Goal: Task Accomplishment & Management: Complete application form

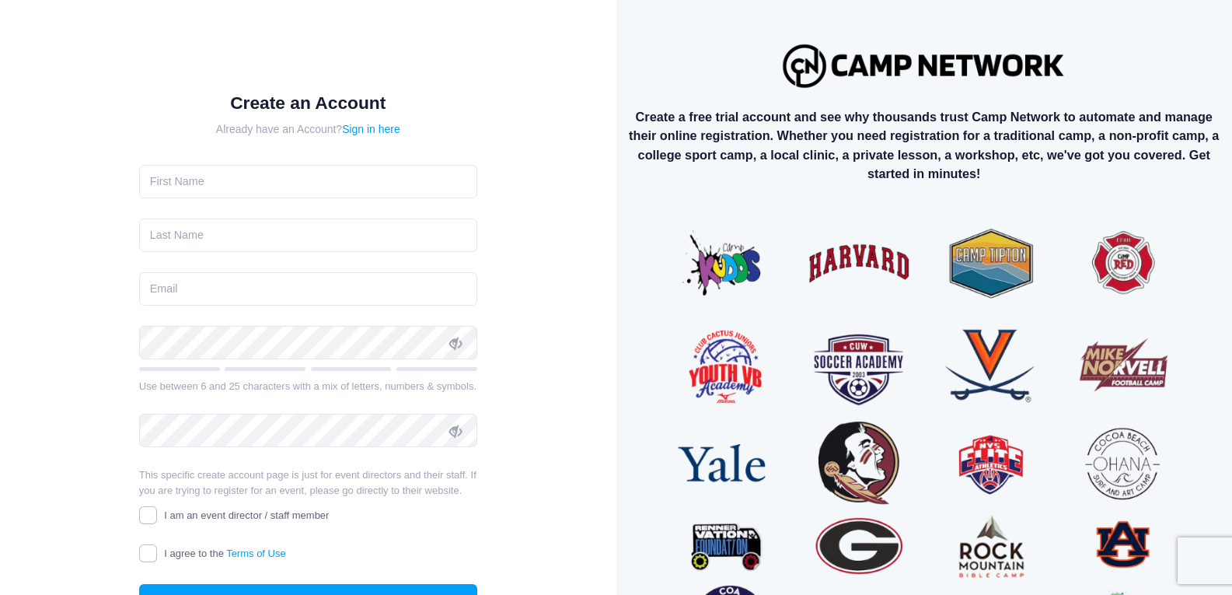
scroll to position [2, 0]
click at [155, 187] on input "text" at bounding box center [308, 181] width 338 height 33
type input "Jordyn"
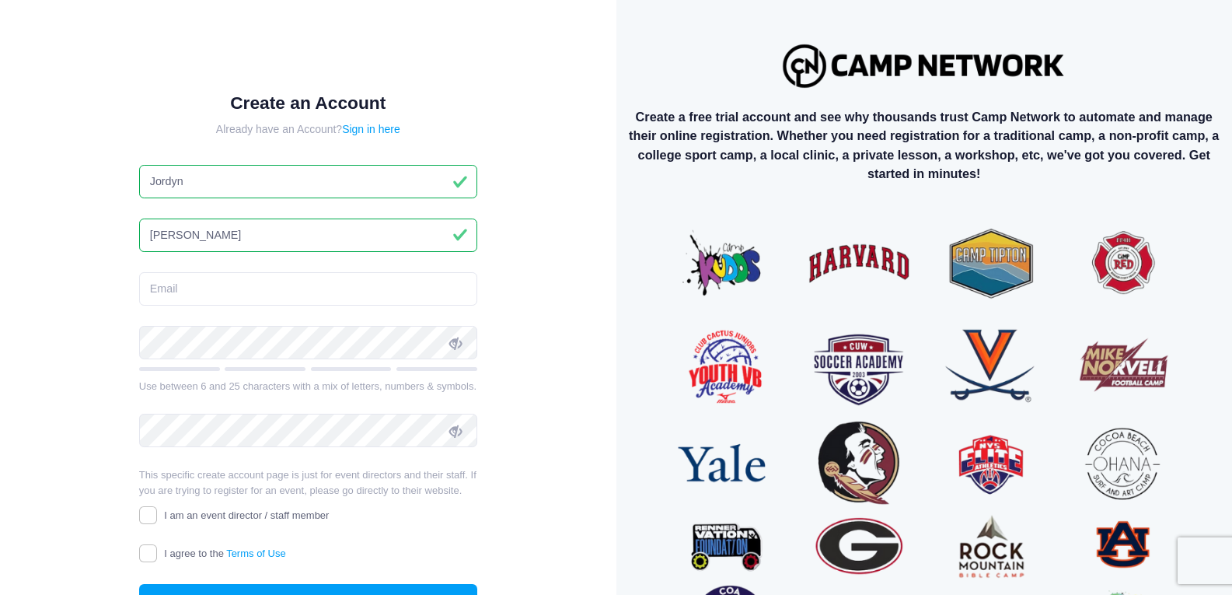
type input "Bercegeay"
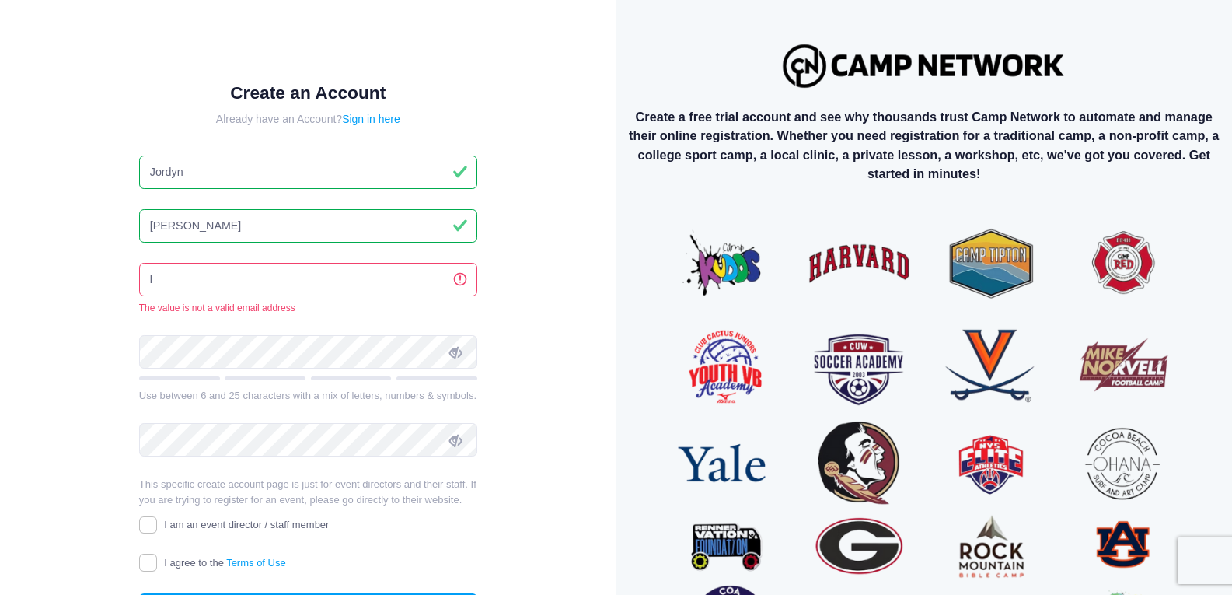
scroll to position [0, 0]
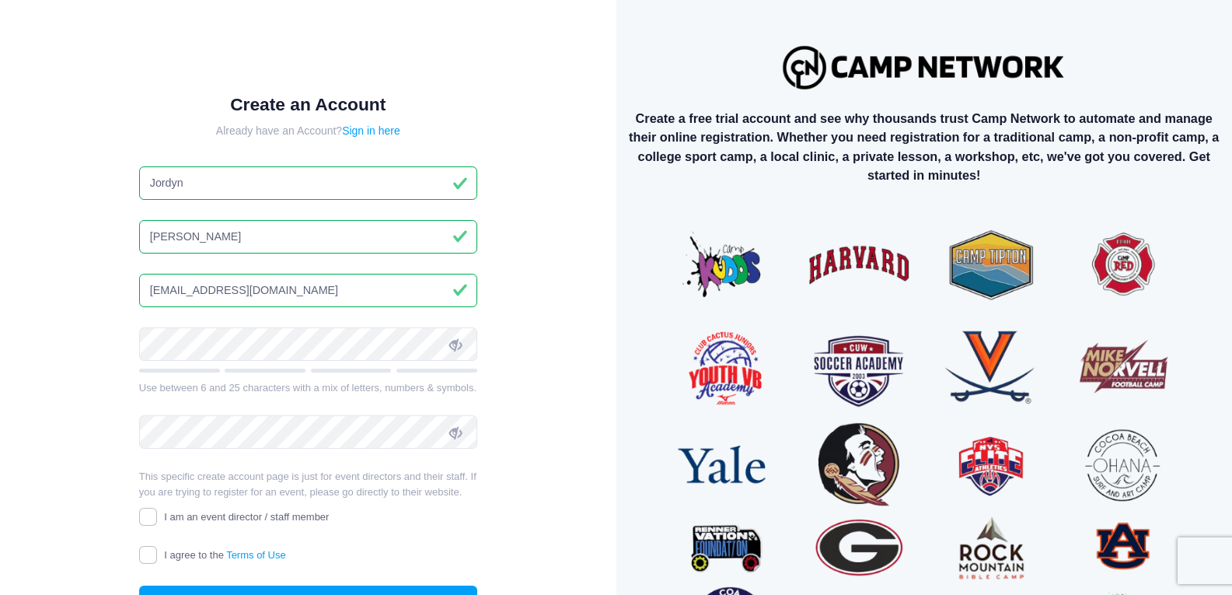
type input "[EMAIL_ADDRESS][DOMAIN_NAME]"
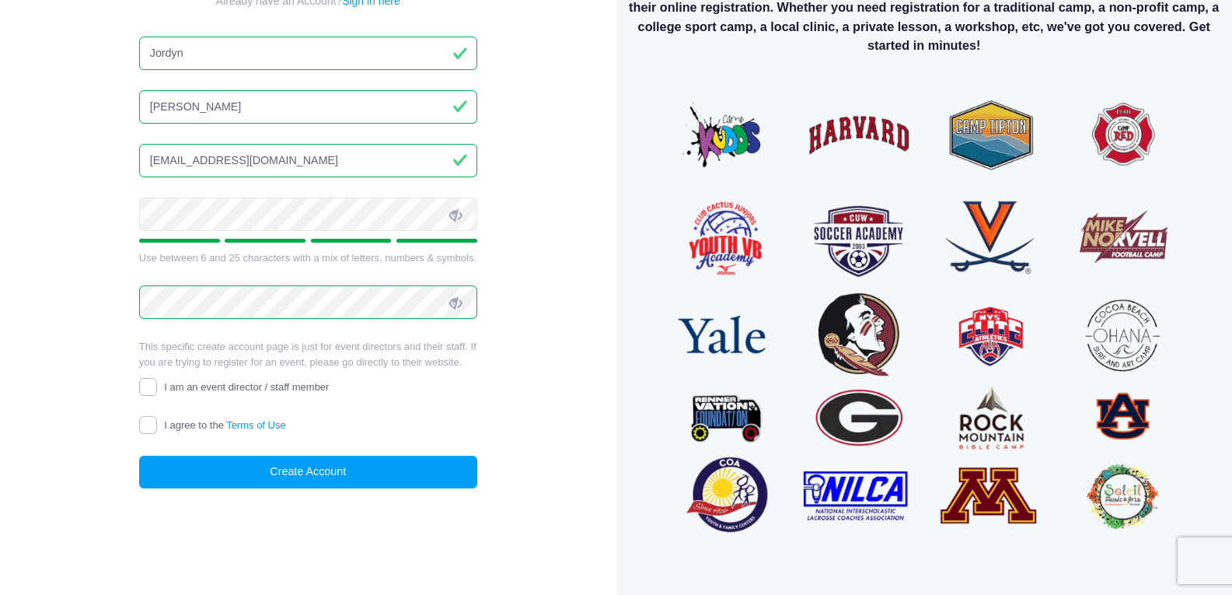
click at [149, 385] on input "I am an event director / staff member" at bounding box center [148, 387] width 18 height 18
checkbox input "true"
click at [152, 427] on input "I agree to the Terms of Use" at bounding box center [148, 425] width 18 height 18
checkbox input "true"
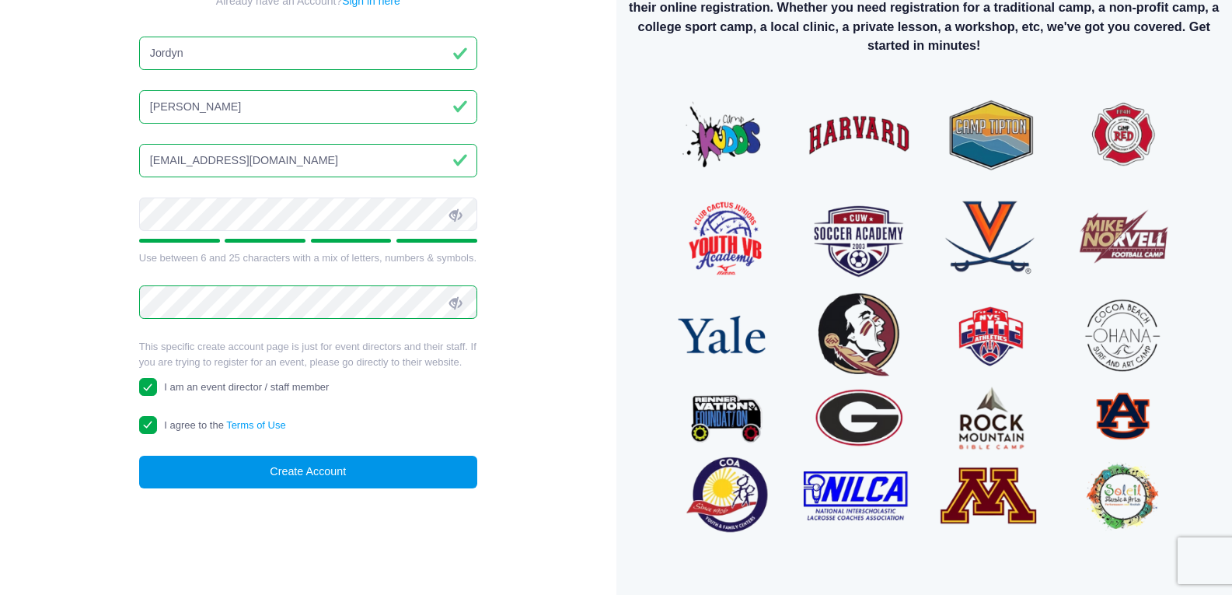
click at [218, 474] on button "Create Account" at bounding box center [308, 471] width 338 height 33
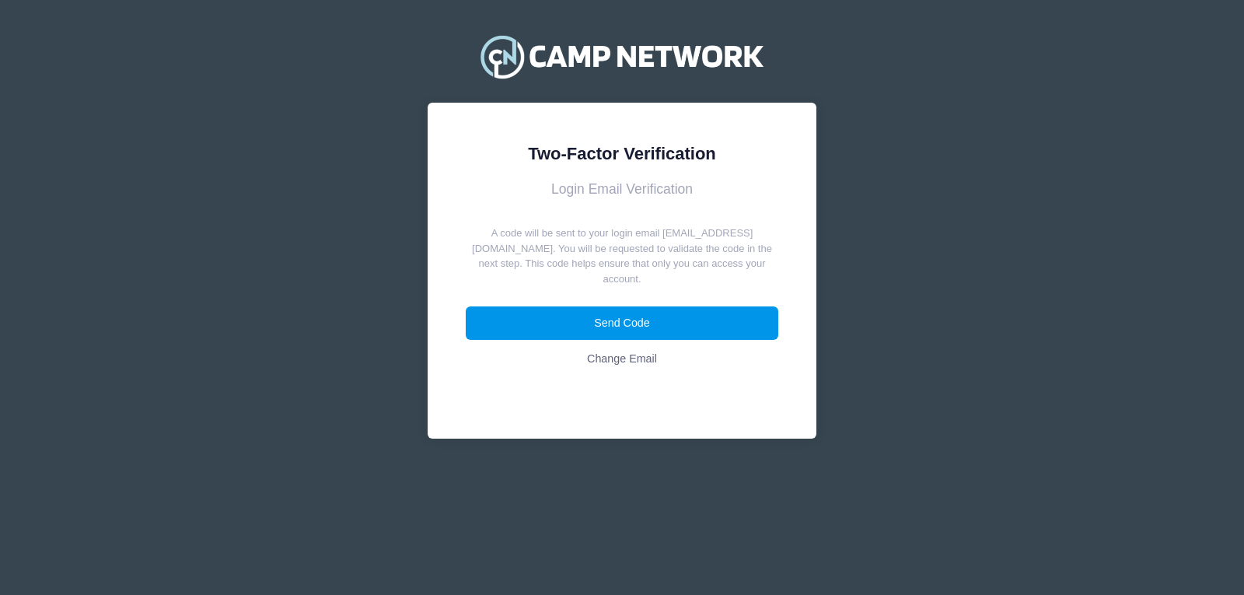
click at [623, 321] on button "Send Code" at bounding box center [622, 322] width 313 height 33
click at [542, 316] on button "Send Code" at bounding box center [622, 322] width 313 height 33
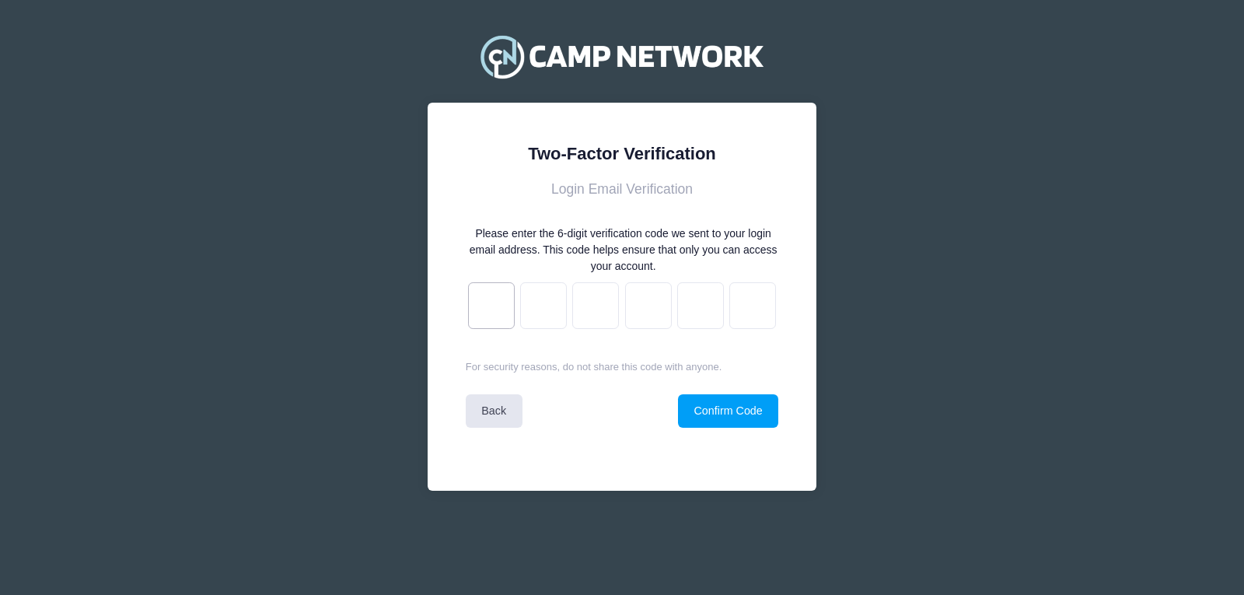
click at [495, 311] on input "text" at bounding box center [491, 305] width 47 height 47
type input "4"
type input "b"
type input "5"
type input "a"
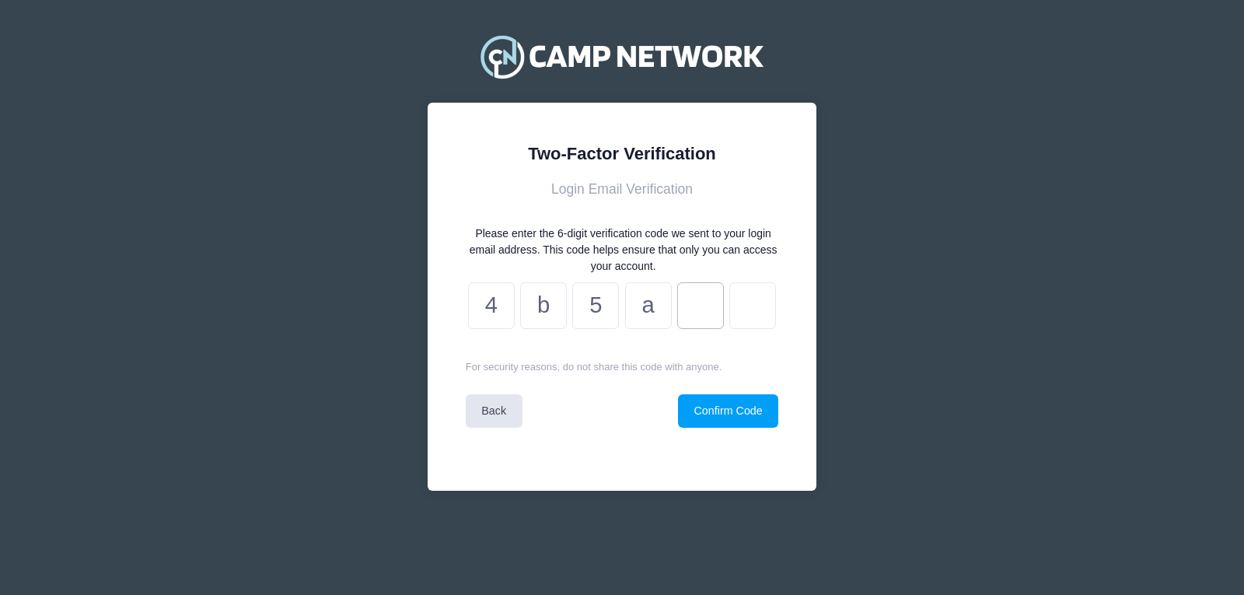
type input "c"
click at [528, 293] on input "b" at bounding box center [543, 305] width 47 height 47
click at [572, 304] on input "5" at bounding box center [595, 305] width 47 height 47
click at [714, 305] on input "c" at bounding box center [700, 305] width 47 height 47
click at [555, 307] on input "b" at bounding box center [543, 305] width 47 height 47
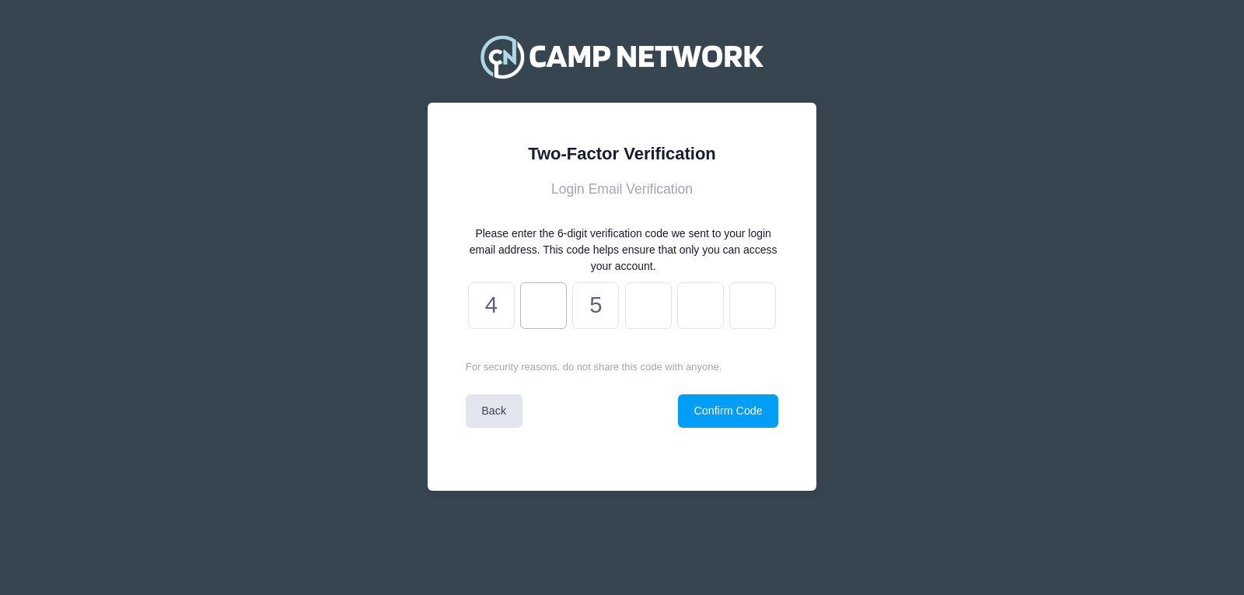
type input "6"
click at [602, 307] on input "5" at bounding box center [595, 305] width 47 height 47
type input "b"
type input "5"
type input "a"
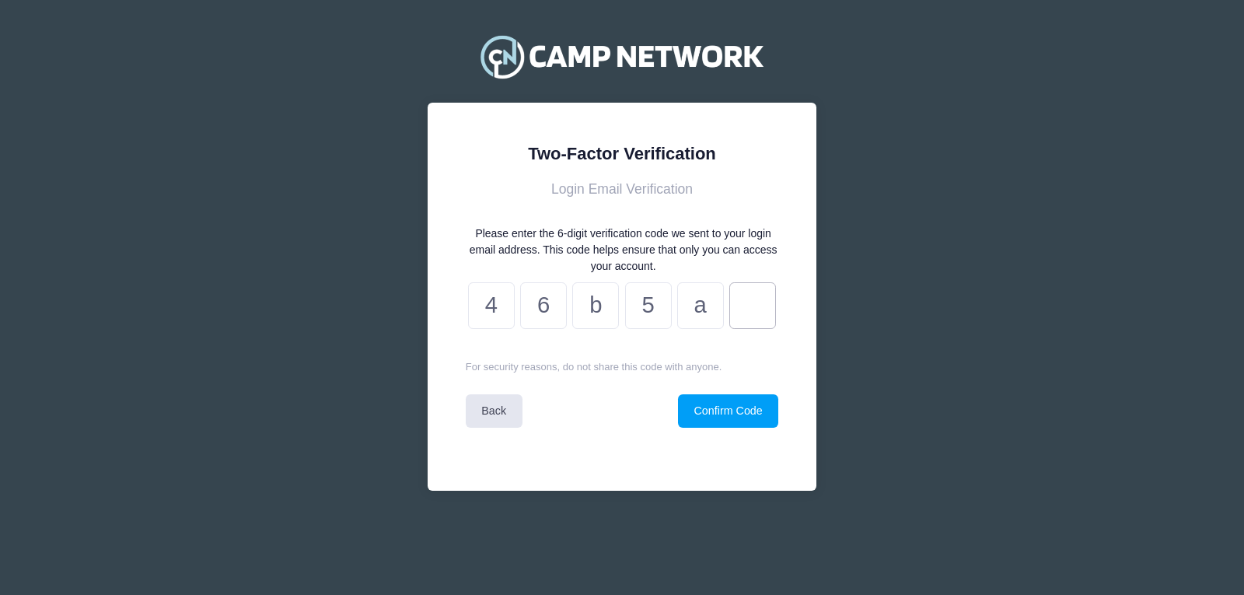
type input "c"
click at [699, 408] on button "Confirm Code" at bounding box center [728, 410] width 100 height 33
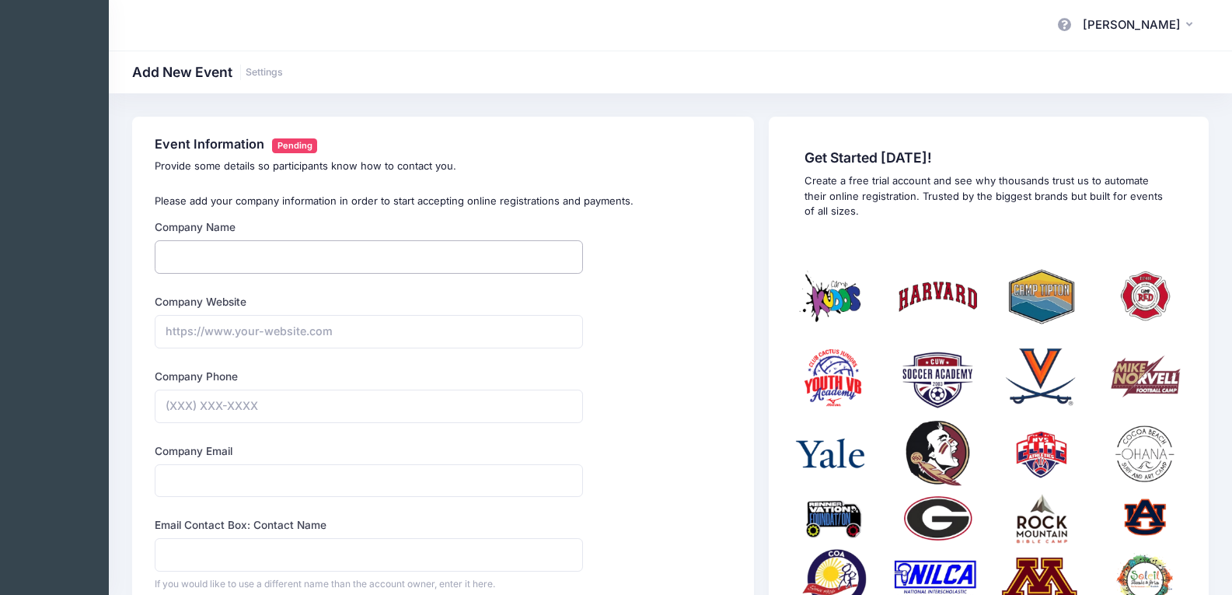
click at [172, 257] on input "Company Name" at bounding box center [369, 256] width 428 height 33
type input "Lil Bambinos Playtorium"
click at [173, 336] on input "Company Website" at bounding box center [369, 331] width 428 height 33
type input "https://lilbambinosplay.com"
click at [173, 403] on input "Company Phone" at bounding box center [369, 405] width 428 height 33
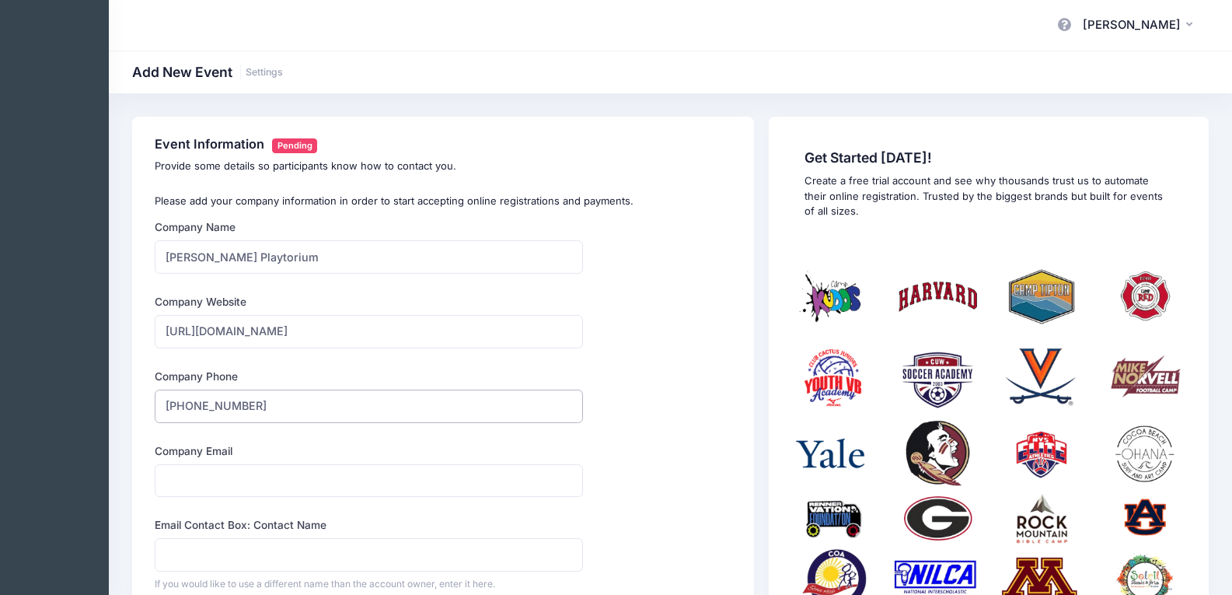
type input "(225) 450-6292"
click at [195, 475] on input "Company Email" at bounding box center [369, 480] width 428 height 33
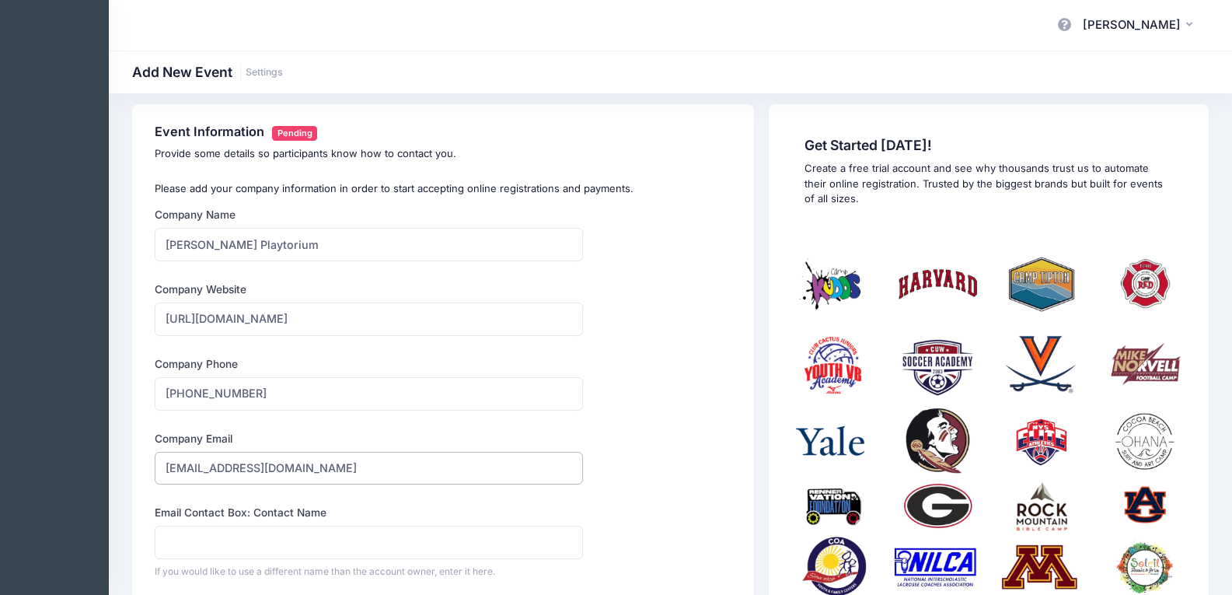
type input "lilbambinosplayevents@gmail.com"
click at [169, 545] on input "Email Contact Box: Contact Name" at bounding box center [369, 541] width 428 height 33
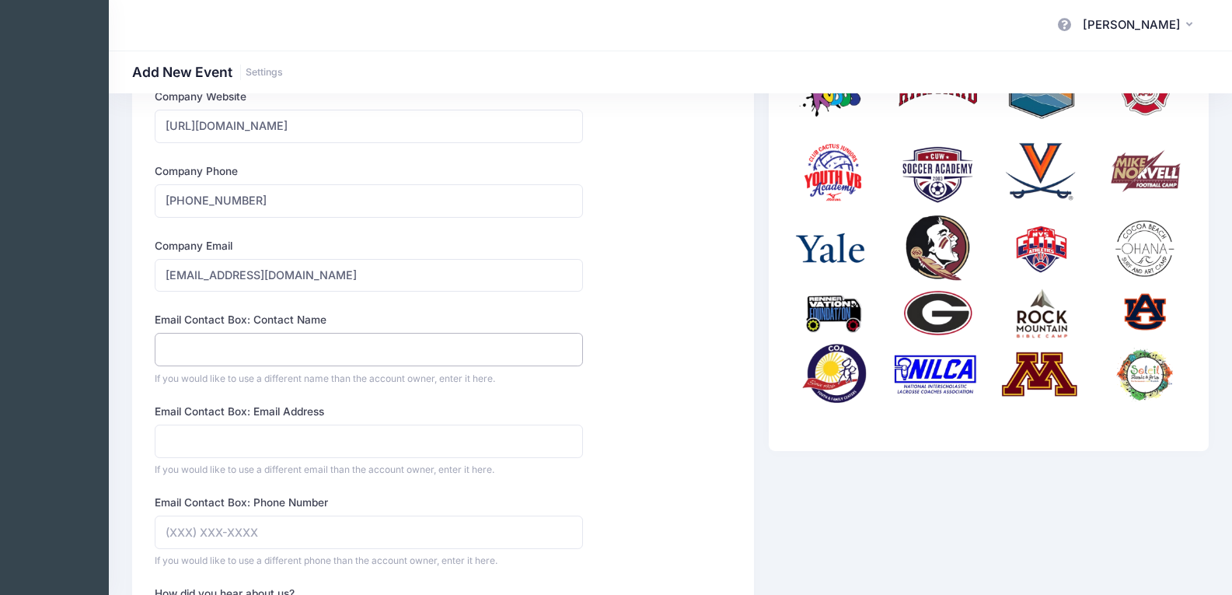
click at [347, 349] on input "Email Contact Box: Contact Name" at bounding box center [369, 349] width 428 height 33
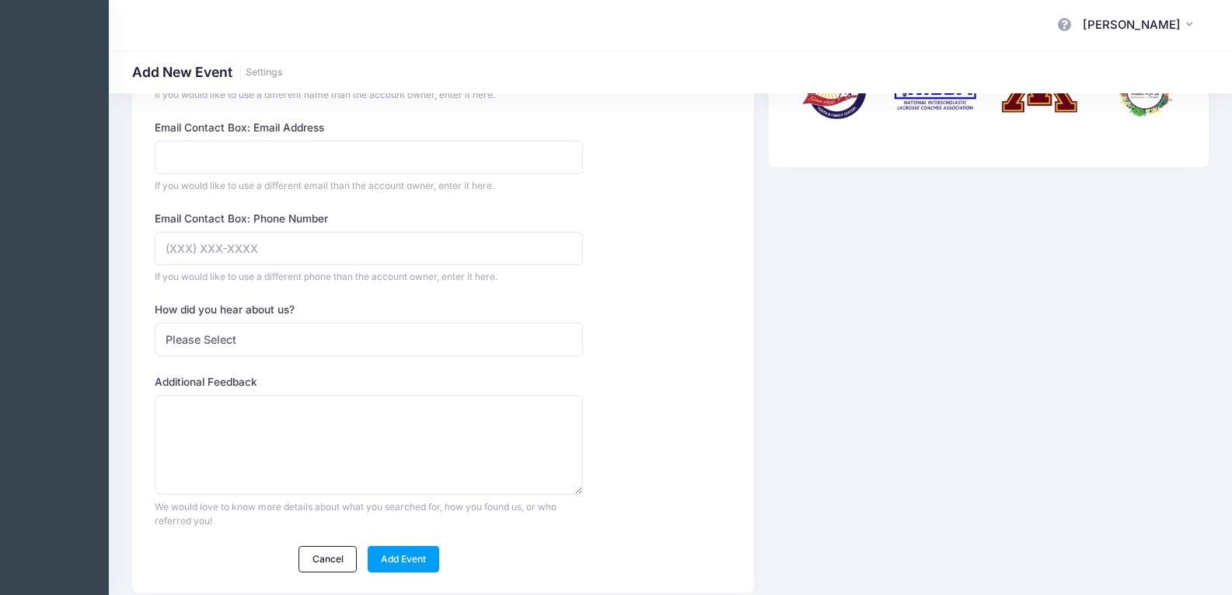
scroll to position [490, 0]
type input "[PERSON_NAME] Playtorium"
click at [256, 340] on select "Please Select Web Search Customer Referral Other" at bounding box center [369, 338] width 428 height 33
select select "web"
click at [155, 322] on select "Please Select Web Search Customer Referral Other" at bounding box center [369, 338] width 428 height 33
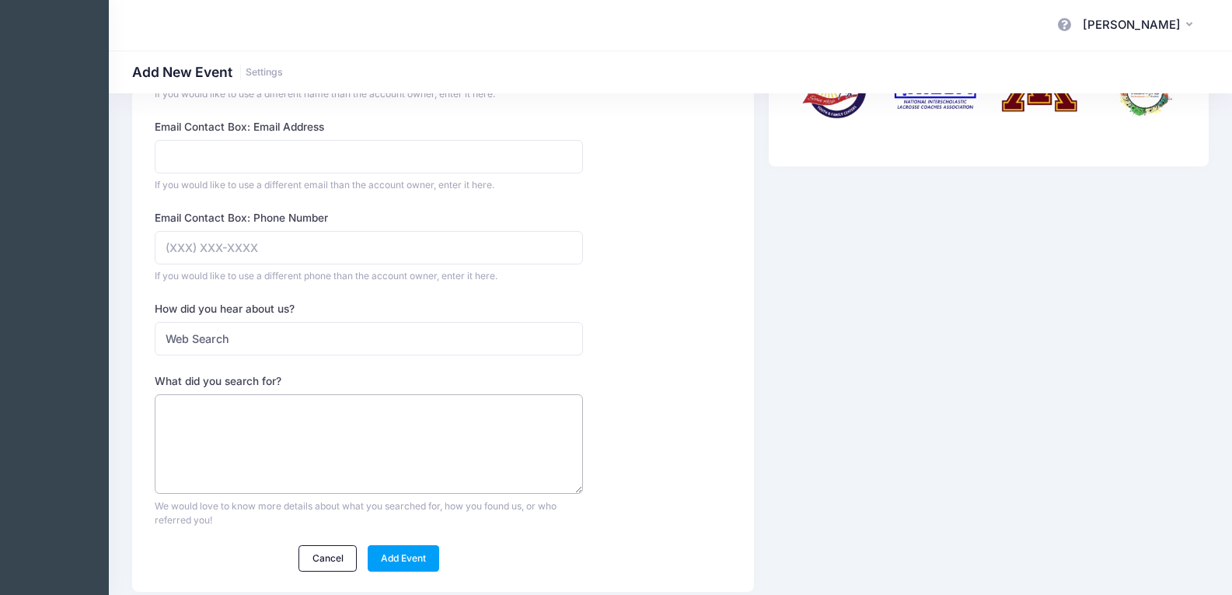
click at [247, 425] on textarea "What did you search for?" at bounding box center [369, 444] width 428 height 100
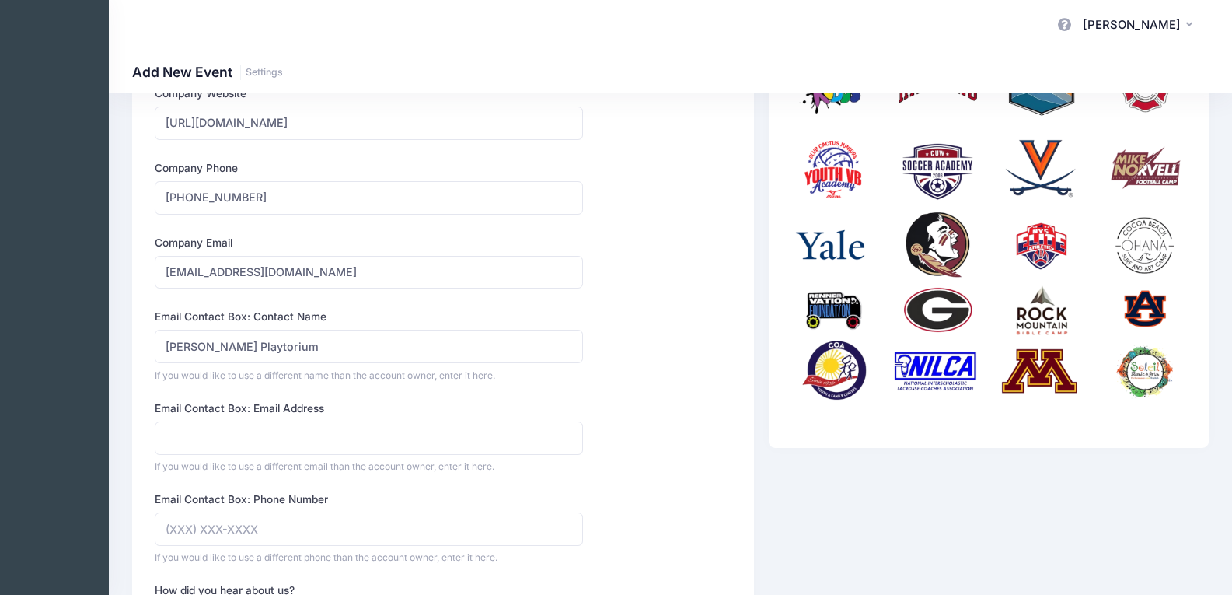
scroll to position [546, 0]
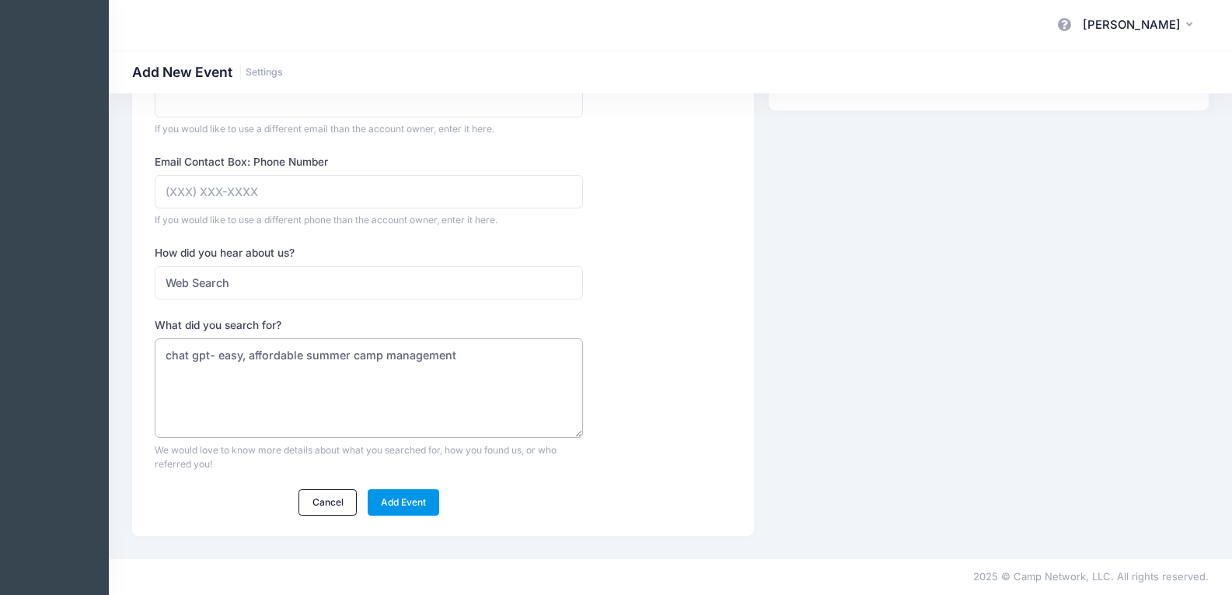
type textarea "chat gpt- easy, affordable summer camp management"
click at [403, 501] on link "Add Event" at bounding box center [404, 502] width 72 height 26
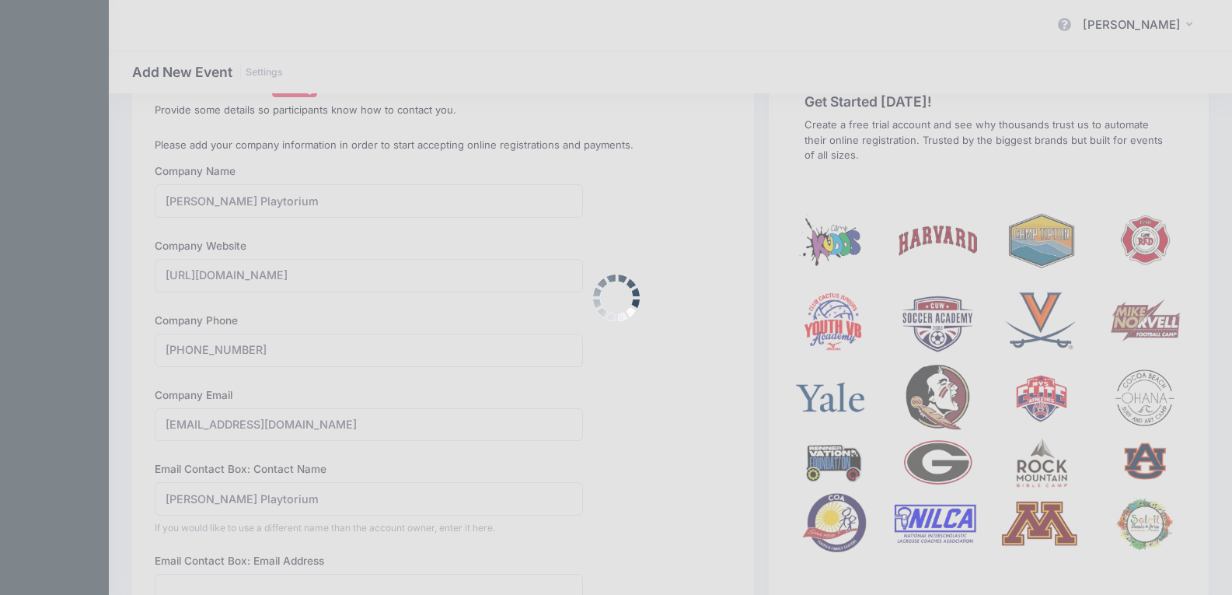
scroll to position [0, 0]
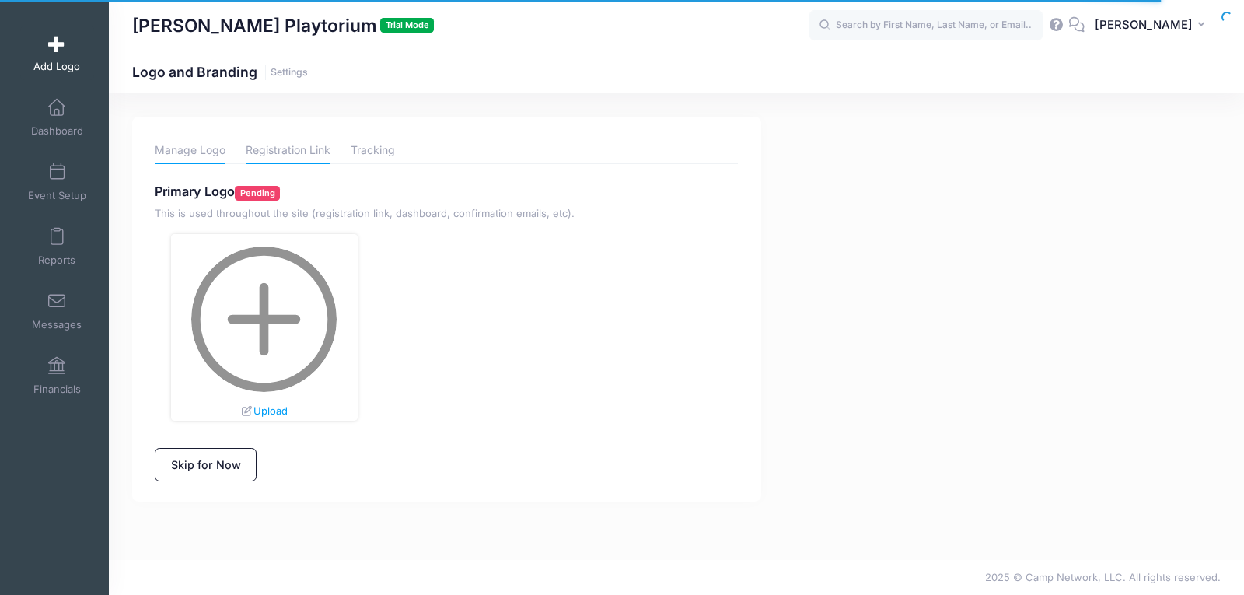
click at [308, 148] on link "Registration Link" at bounding box center [288, 150] width 85 height 27
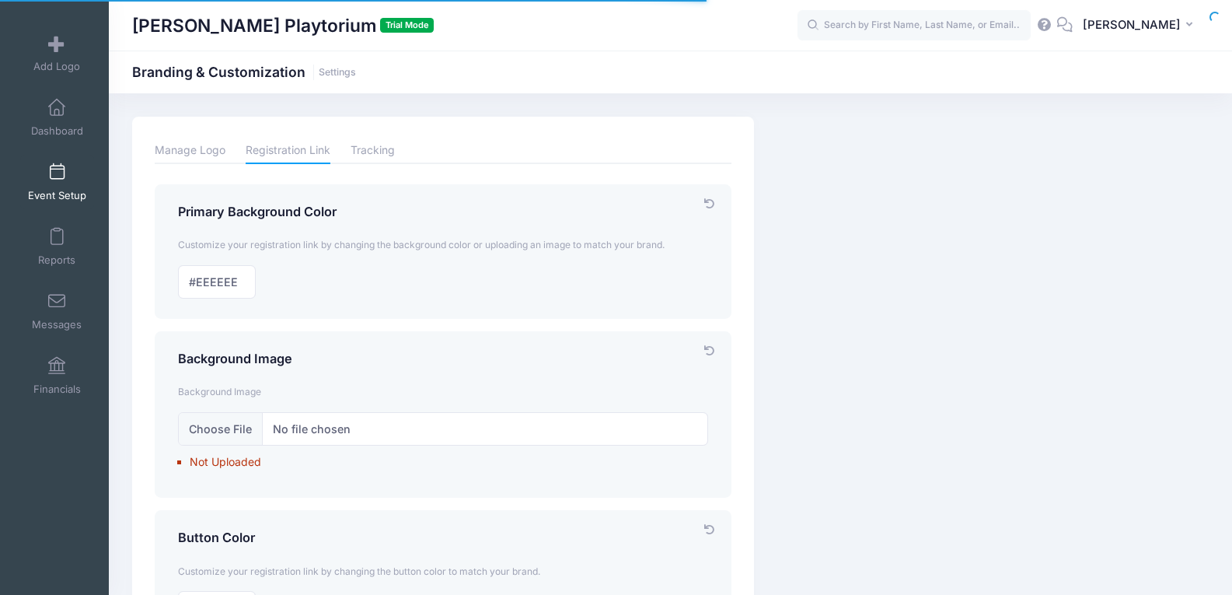
click at [57, 167] on span at bounding box center [57, 172] width 0 height 17
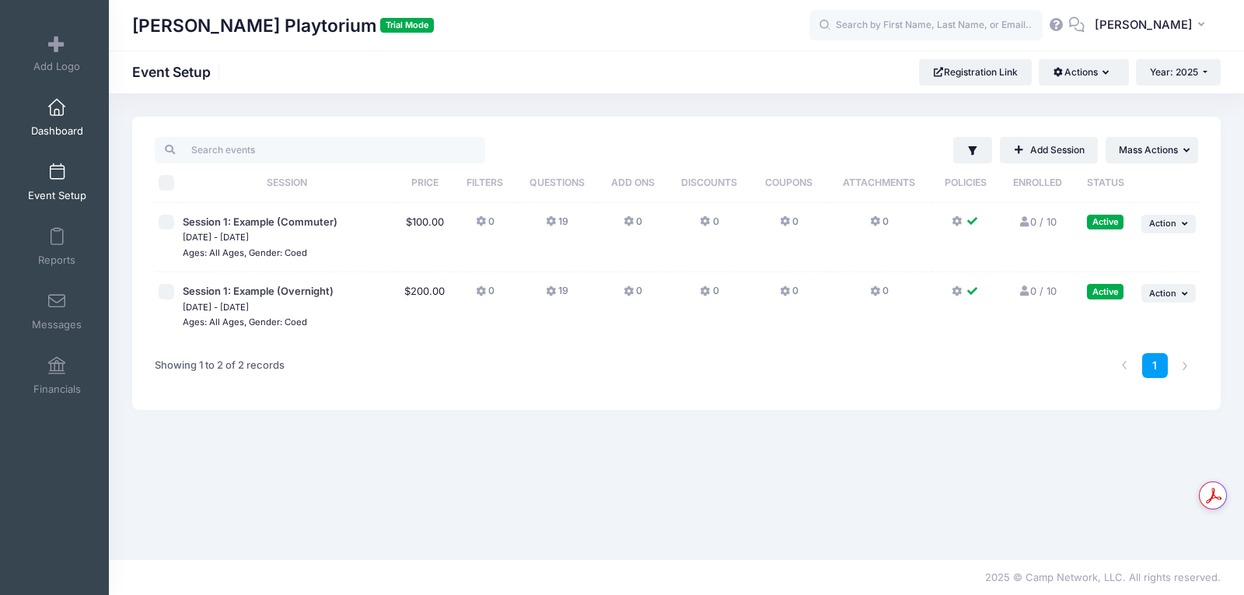
click at [57, 113] on span at bounding box center [57, 107] width 0 height 17
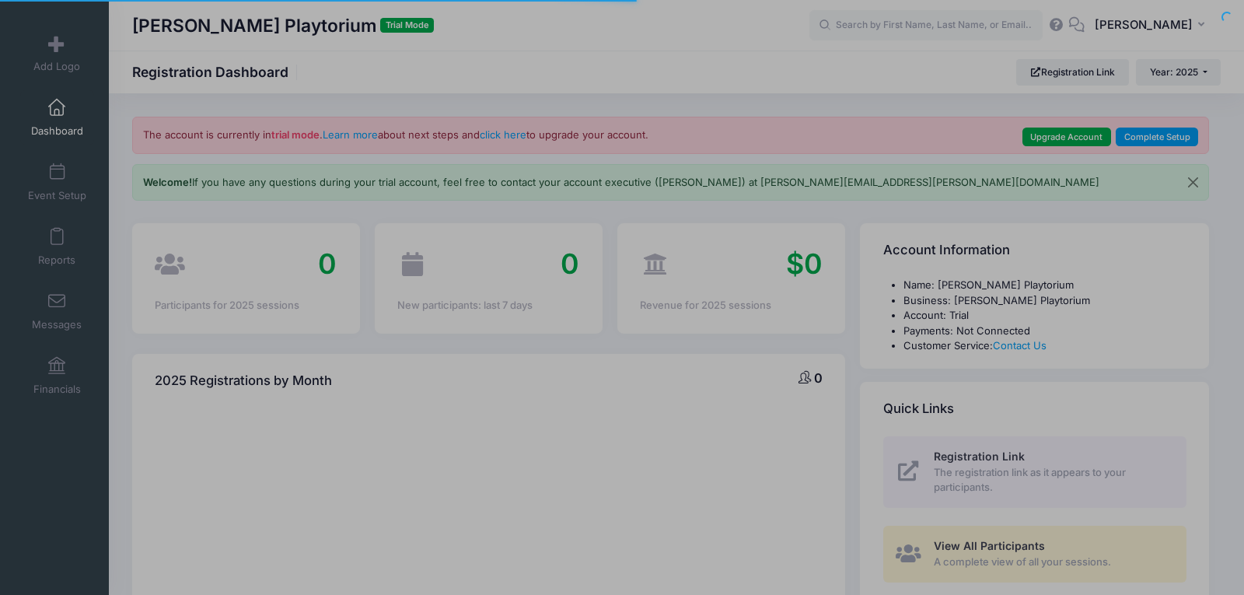
select select
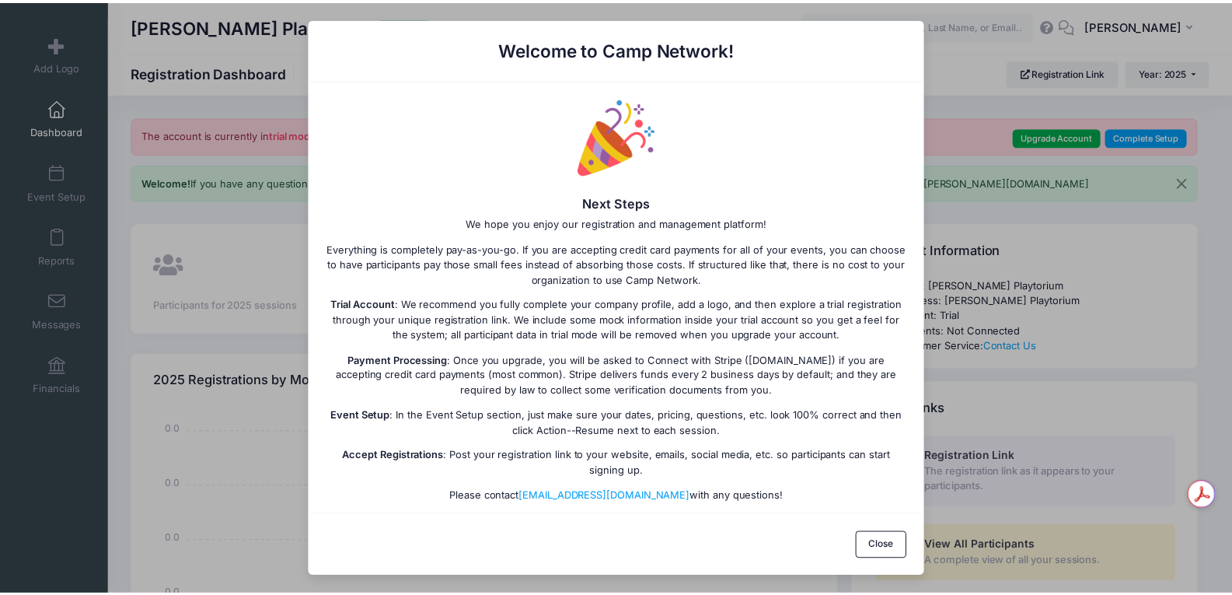
scroll to position [18, 0]
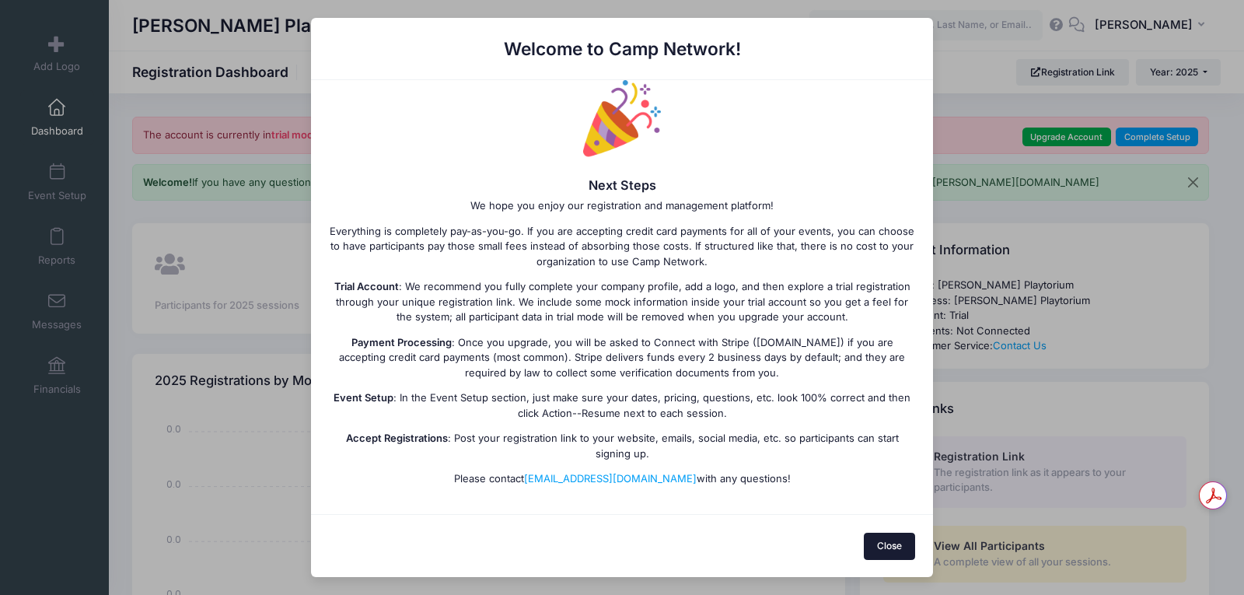
click at [886, 556] on button "Close" at bounding box center [889, 545] width 52 height 26
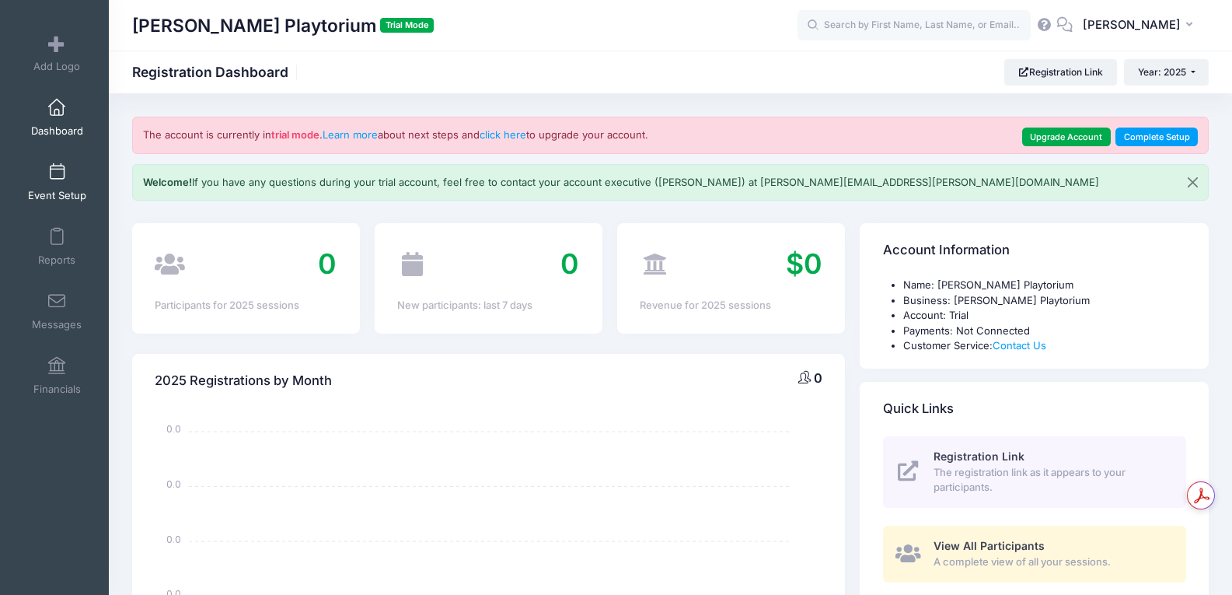
click at [55, 189] on span "Event Setup" at bounding box center [57, 195] width 58 height 13
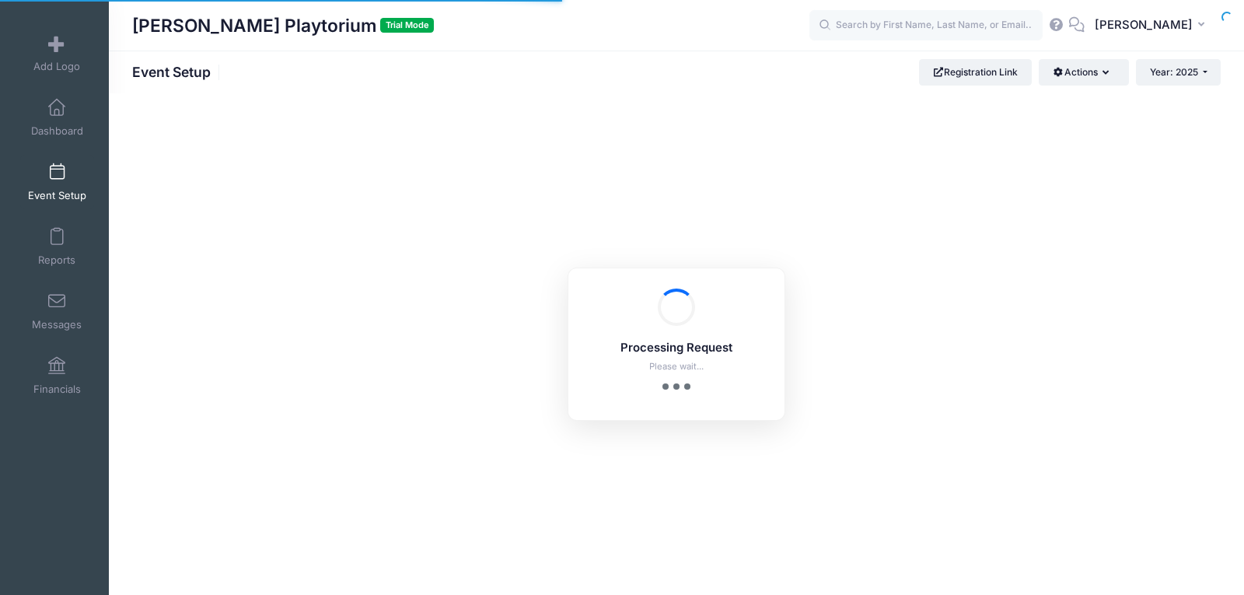
click at [57, 46] on span at bounding box center [57, 44] width 0 height 17
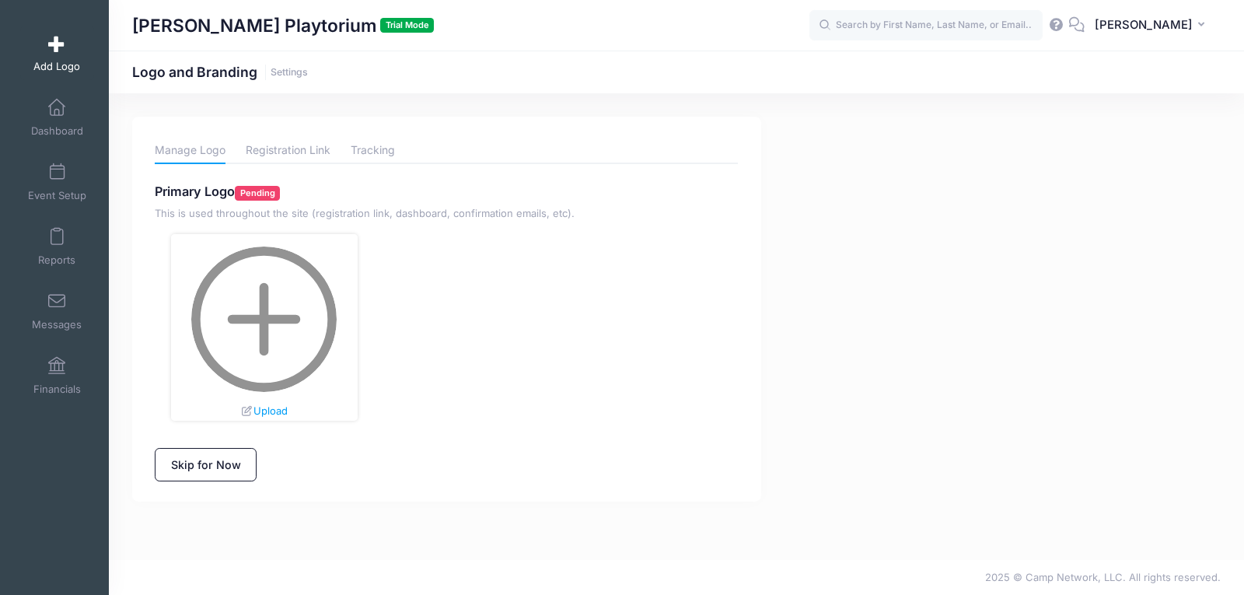
click at [263, 316] on img at bounding box center [263, 318] width 145 height 145
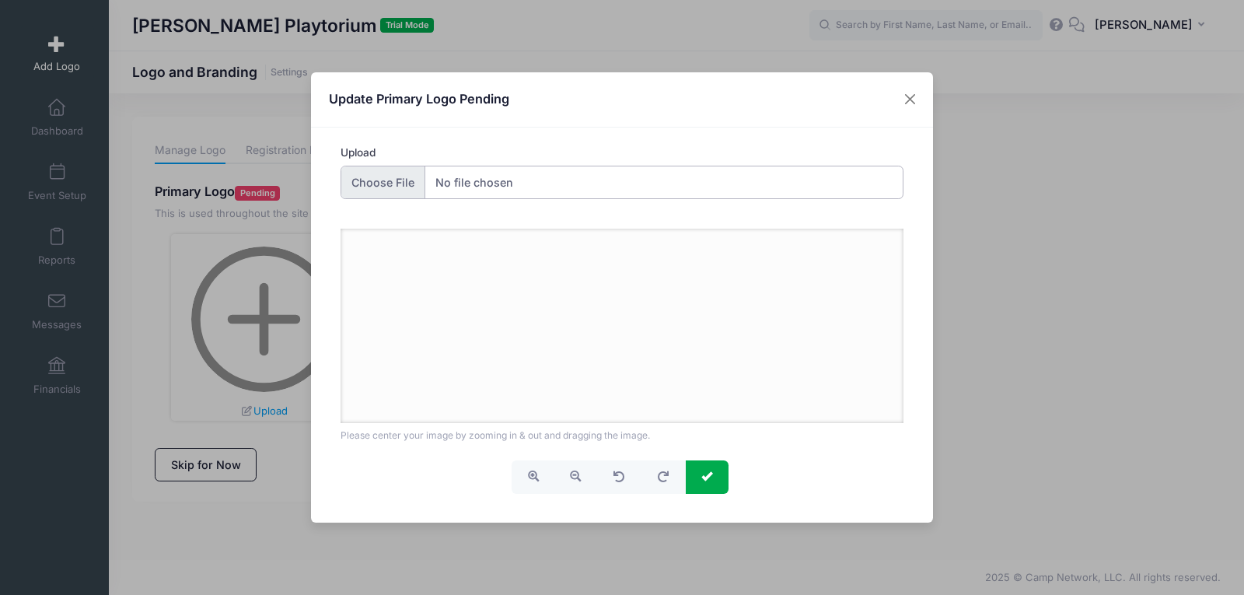
click at [466, 185] on input "Upload" at bounding box center [621, 182] width 563 height 33
type input "C:\fakepath\Copy of Lil Bambinos (Instagram Post).png"
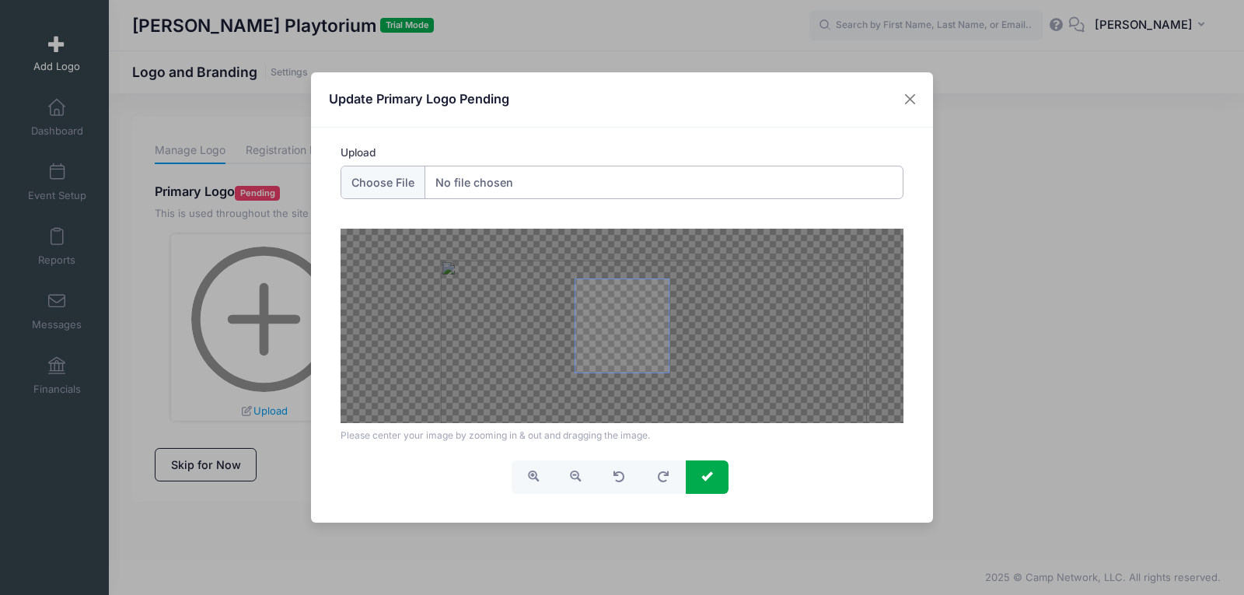
drag, startPoint x: 620, startPoint y: 320, endPoint x: 651, endPoint y: 352, distance: 44.5
click at [651, 352] on span at bounding box center [621, 325] width 93 height 93
drag, startPoint x: 609, startPoint y: 342, endPoint x: 515, endPoint y: 364, distance: 95.8
click at [515, 364] on div at bounding box center [621, 325] width 563 height 194
drag, startPoint x: 619, startPoint y: 333, endPoint x: 626, endPoint y: 325, distance: 10.5
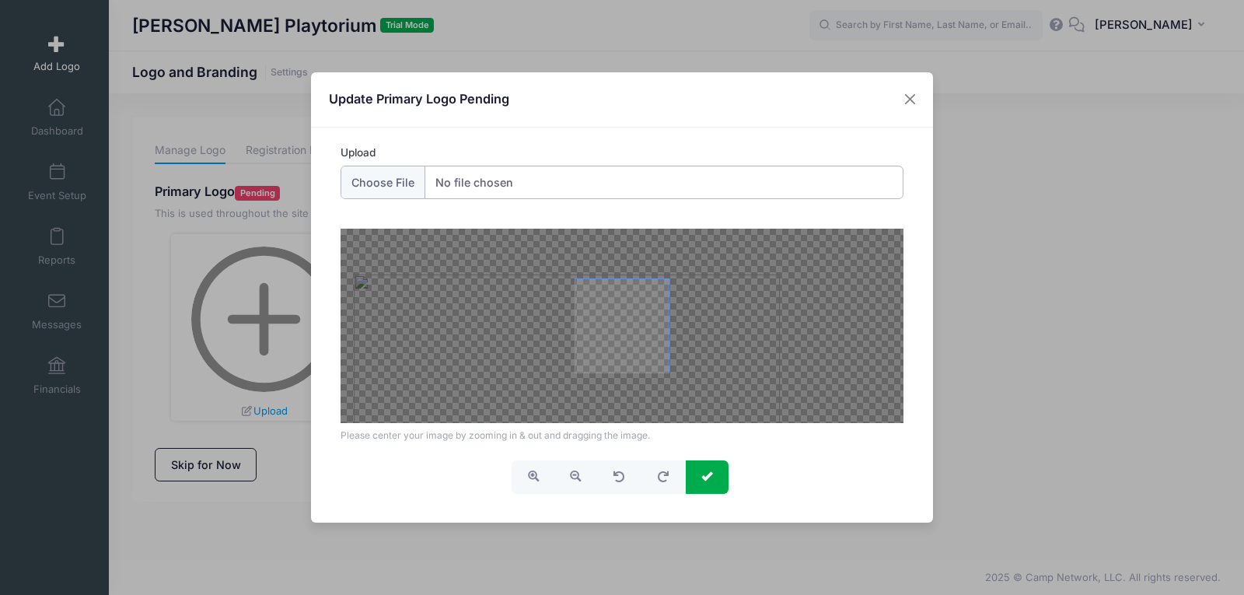
click at [626, 325] on span at bounding box center [621, 325] width 93 height 93
click at [697, 472] on button "submit" at bounding box center [706, 476] width 43 height 33
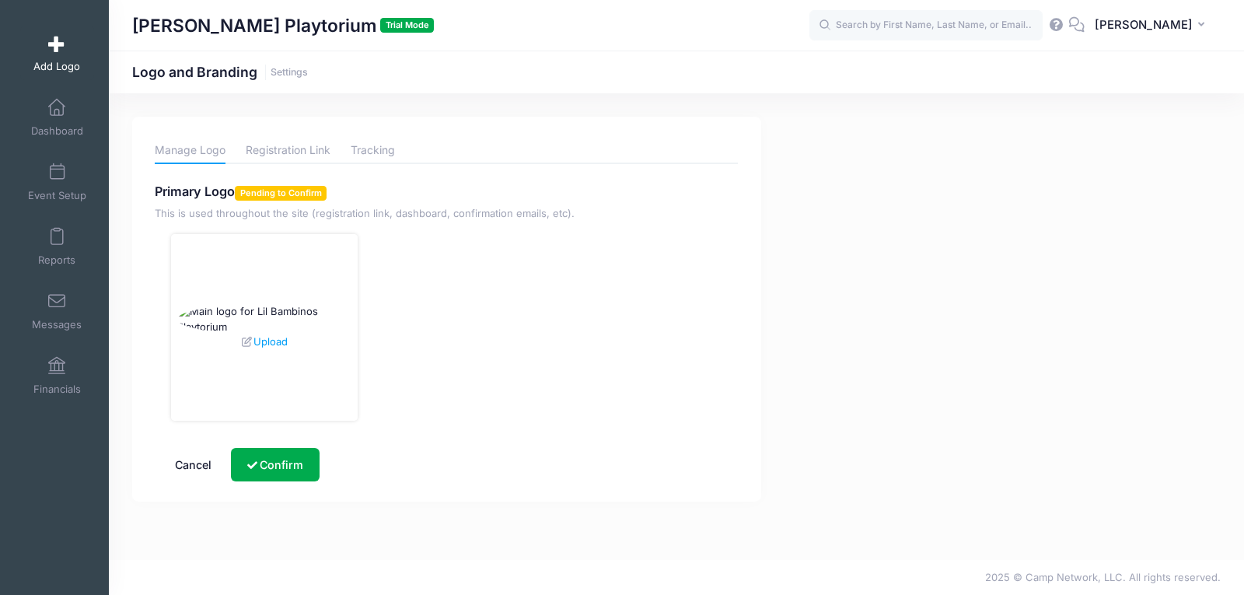
click at [203, 462] on button "Cancel" at bounding box center [193, 464] width 68 height 33
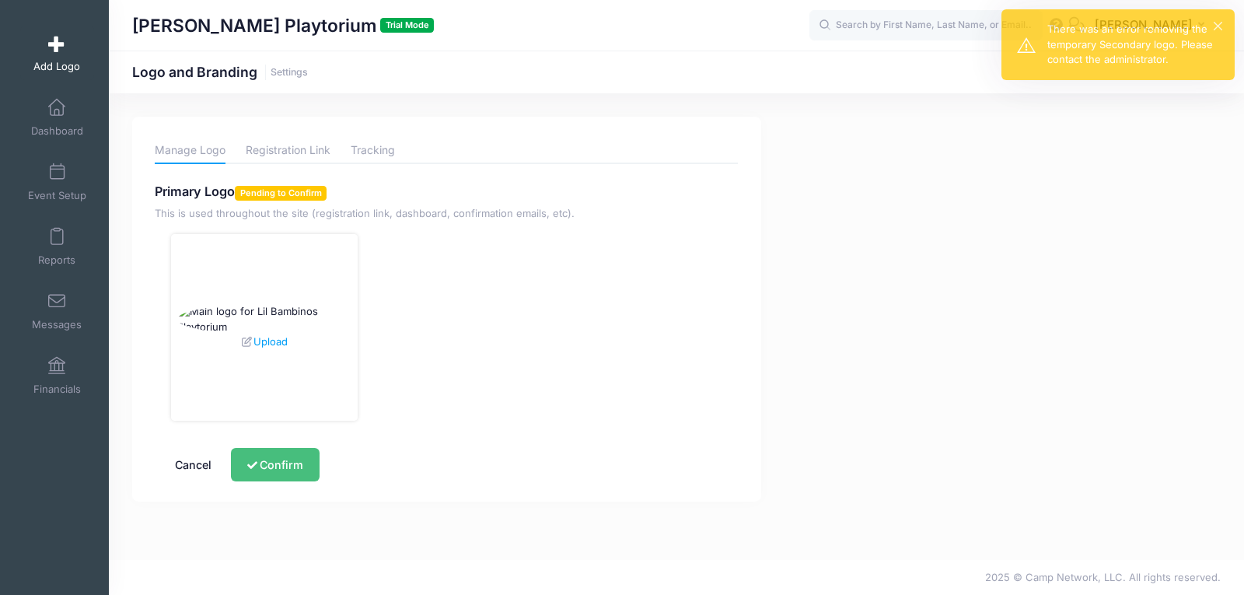
click at [289, 466] on button "Confirm" at bounding box center [275, 464] width 88 height 33
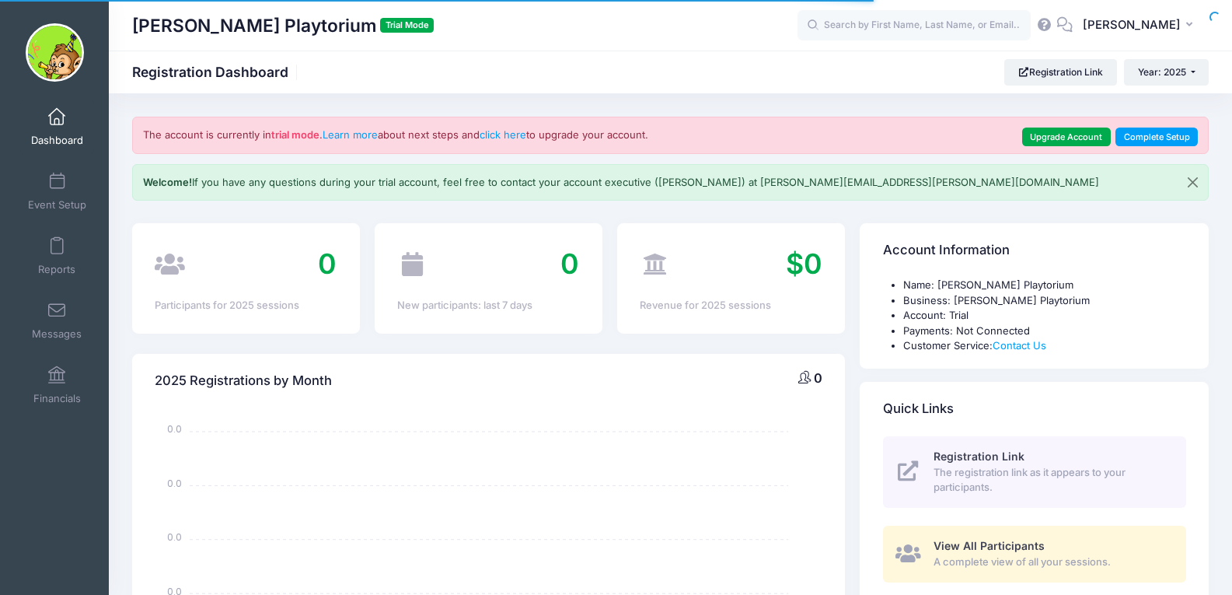
select select
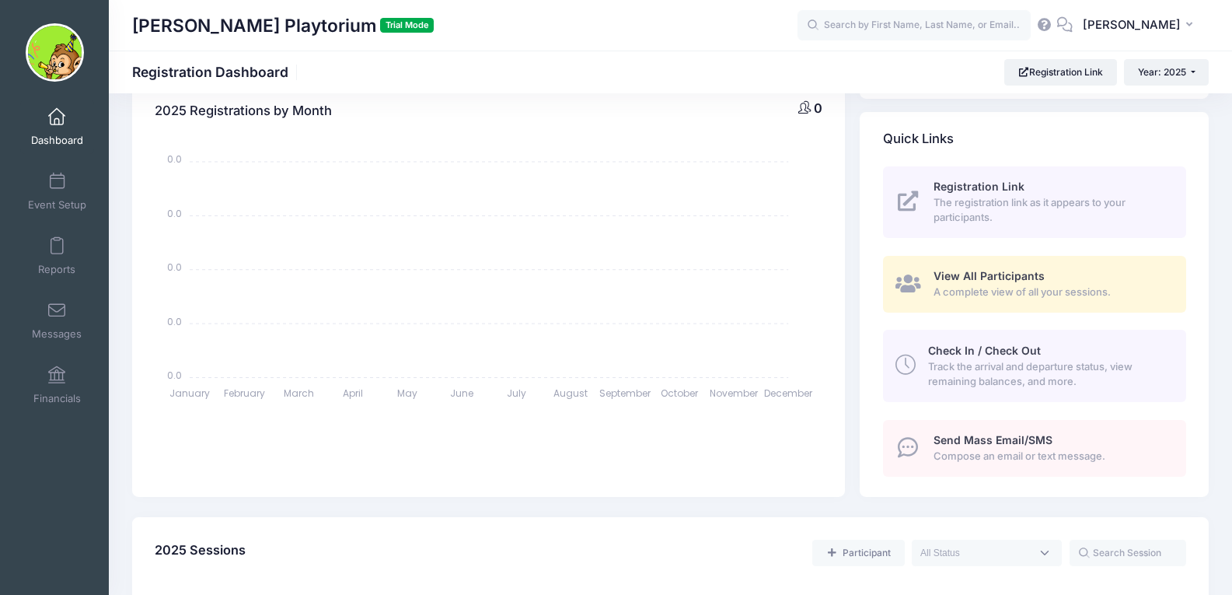
scroll to position [270, 0]
click at [977, 364] on span "Track the arrival and departure status, view remaining balances, and more." at bounding box center [1048, 373] width 240 height 30
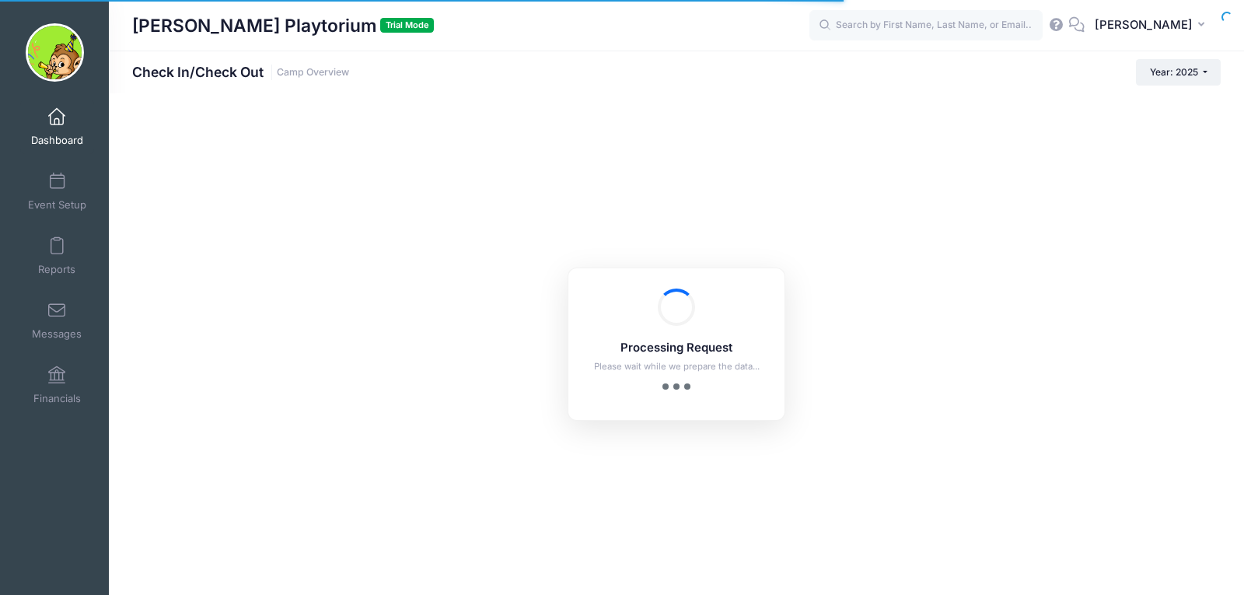
checkbox input "true"
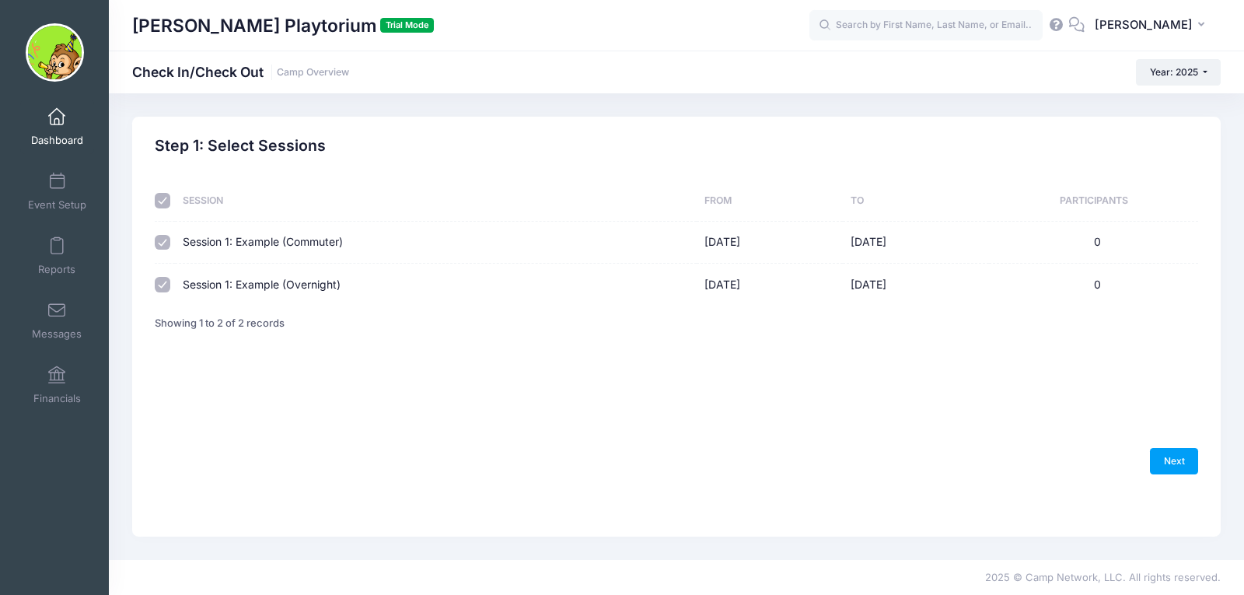
click at [160, 228] on td at bounding box center [165, 243] width 20 height 42
click at [160, 244] on input "checkbox" at bounding box center [163, 243] width 16 height 16
checkbox input "false"
click at [1174, 457] on link "Next" at bounding box center [1173, 461] width 48 height 26
select select "10"
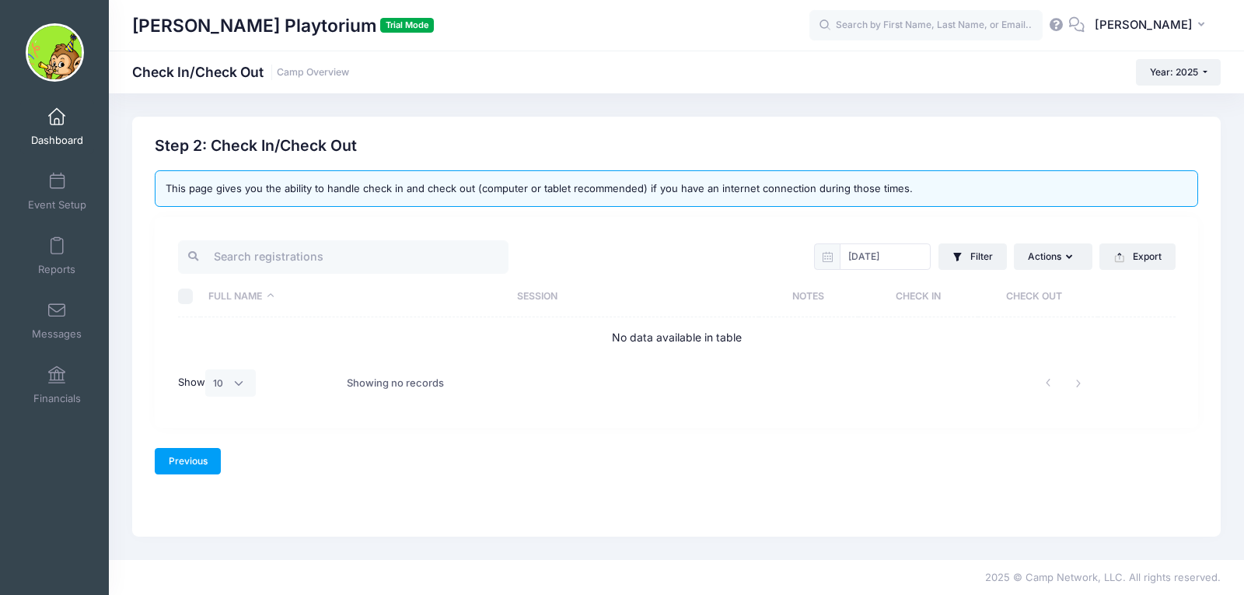
click at [172, 467] on link "Previous" at bounding box center [188, 461] width 66 height 26
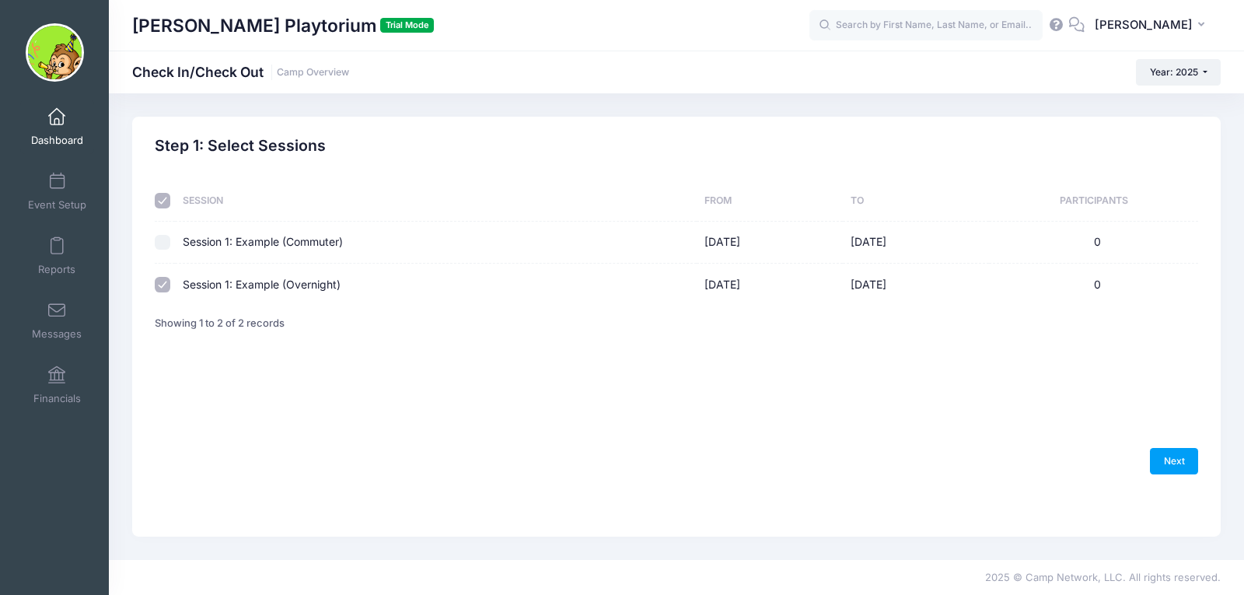
click at [261, 247] on td "Session 1: Example (Commuter)" at bounding box center [436, 243] width 522 height 42
click at [1100, 250] on td "0" at bounding box center [1093, 243] width 208 height 42
click at [51, 194] on link "Event Setup" at bounding box center [57, 191] width 74 height 54
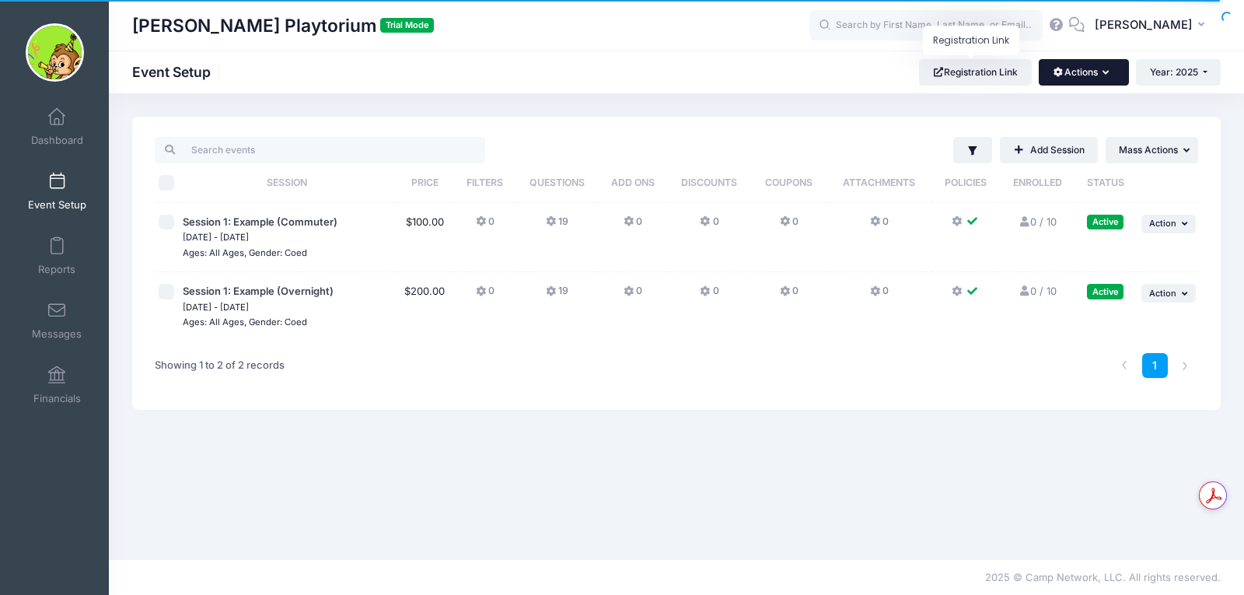
click at [1101, 75] on button "Actions" at bounding box center [1082, 72] width 89 height 26
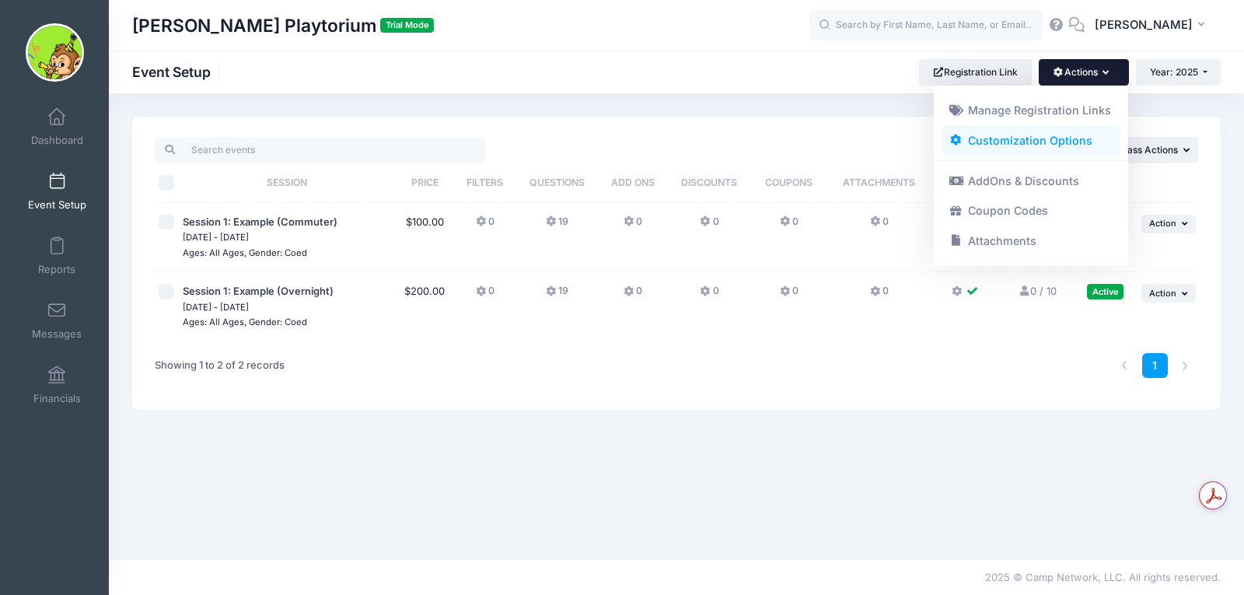
click at [1039, 145] on link "Customization Options" at bounding box center [1031, 140] width 180 height 30
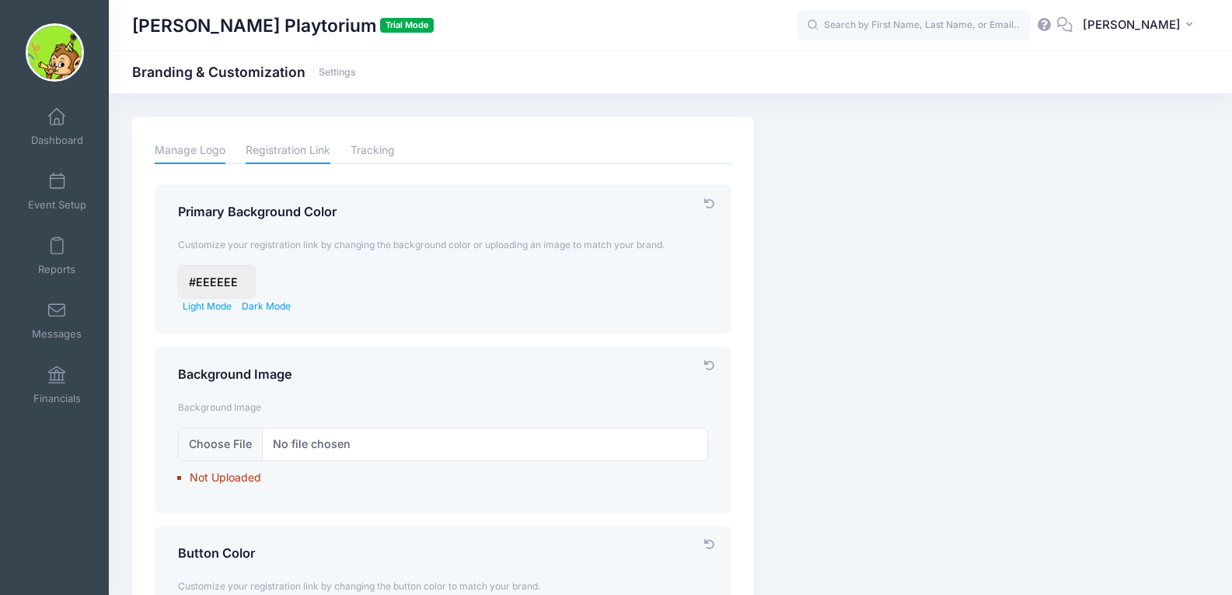
click at [207, 150] on link "Manage Logo" at bounding box center [190, 150] width 71 height 27
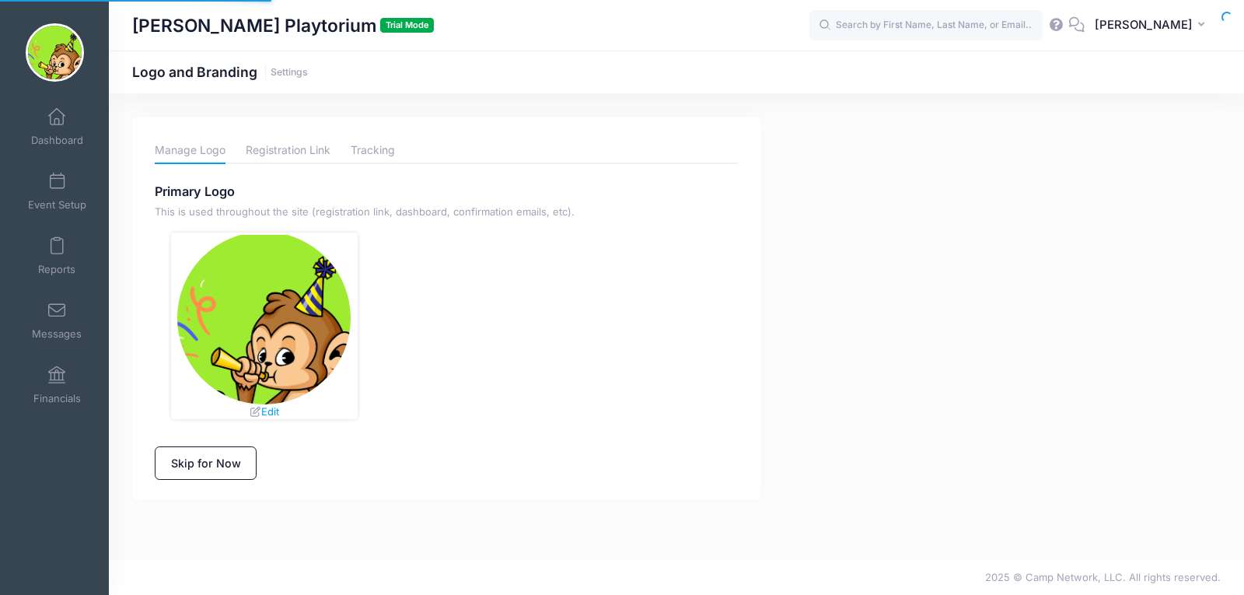
click at [366, 148] on link "Tracking" at bounding box center [373, 150] width 44 height 27
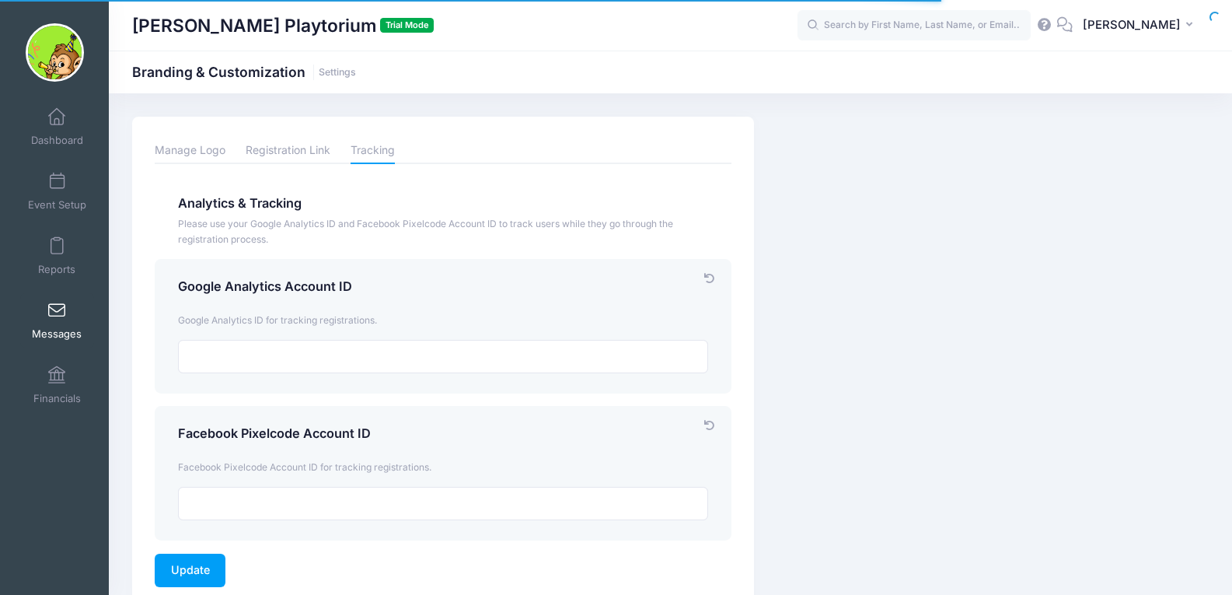
click at [57, 309] on span at bounding box center [57, 310] width 0 height 17
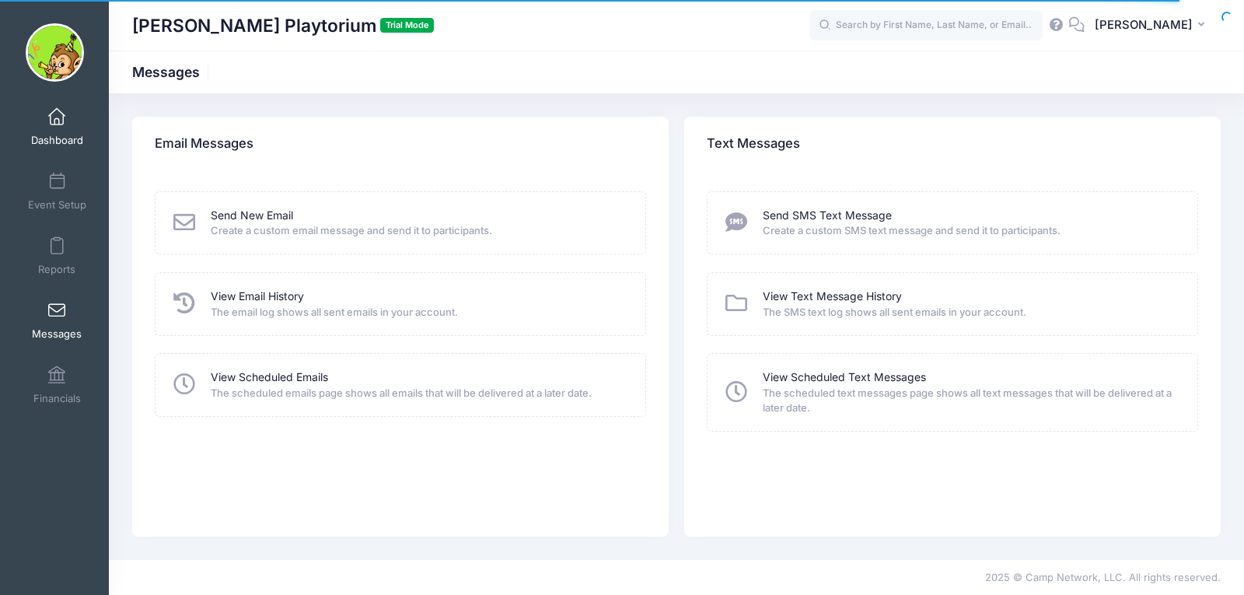
click at [57, 122] on span at bounding box center [57, 117] width 0 height 17
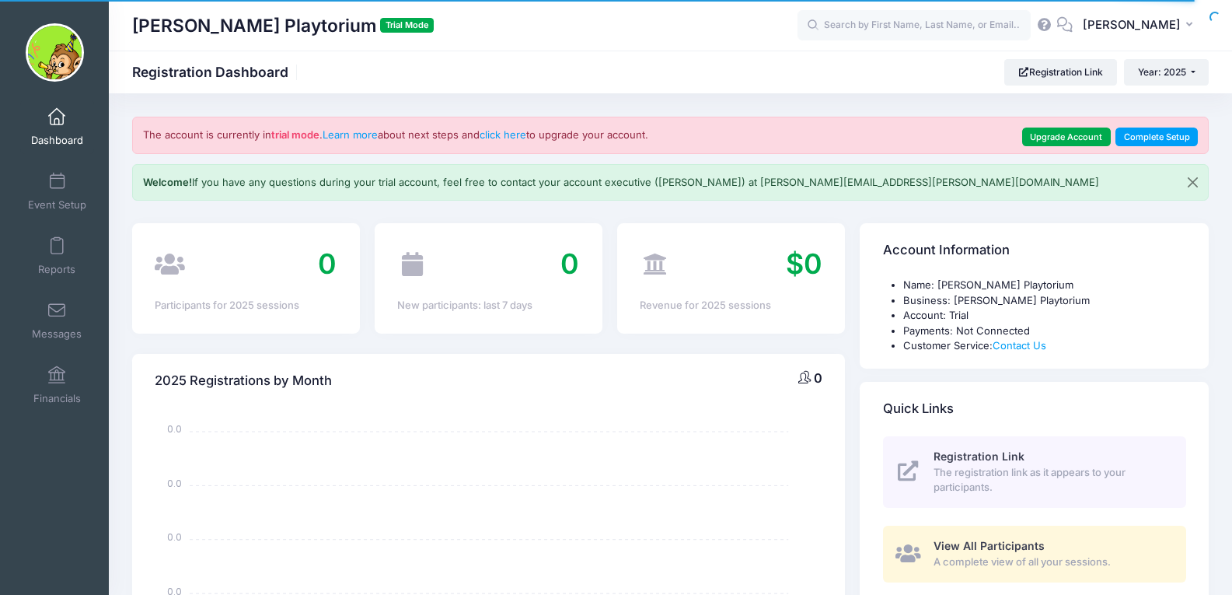
select select
click at [1029, 561] on span "A complete view of all your sessions." at bounding box center [1050, 562] width 235 height 16
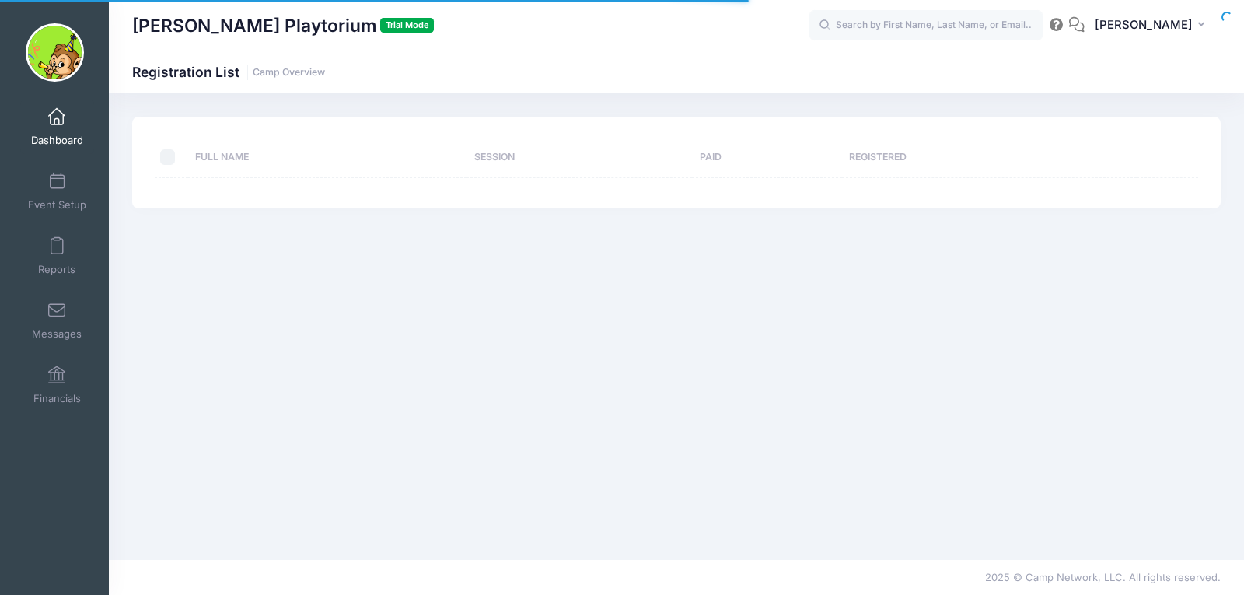
select select "10"
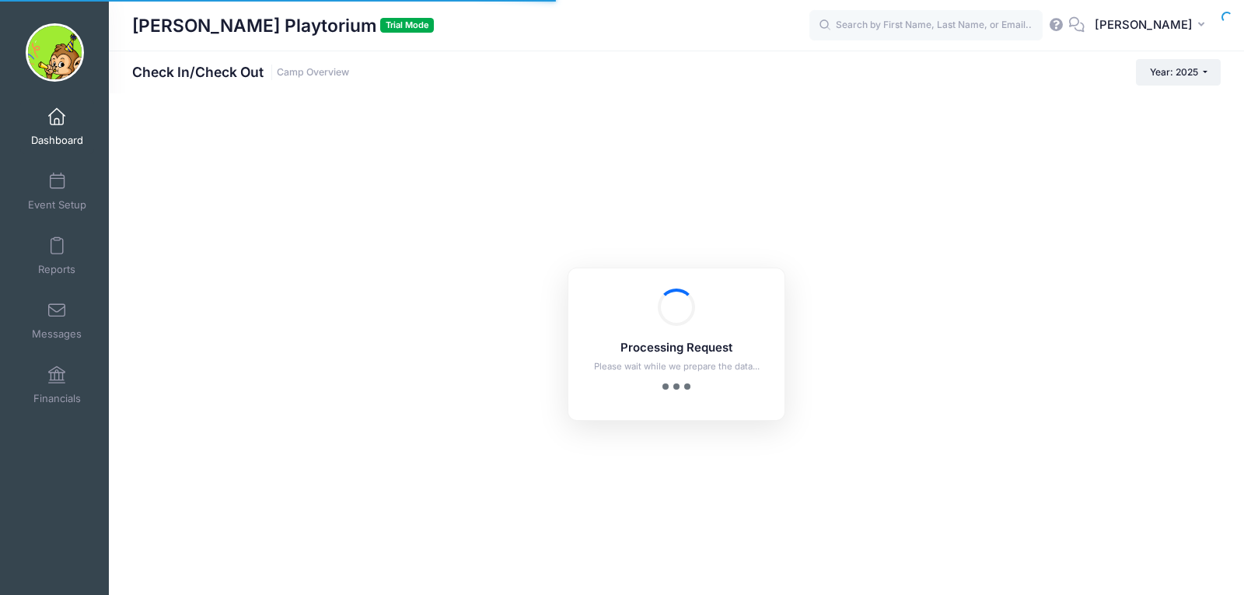
checkbox input "true"
